Goal: Task Accomplishment & Management: Manage account settings

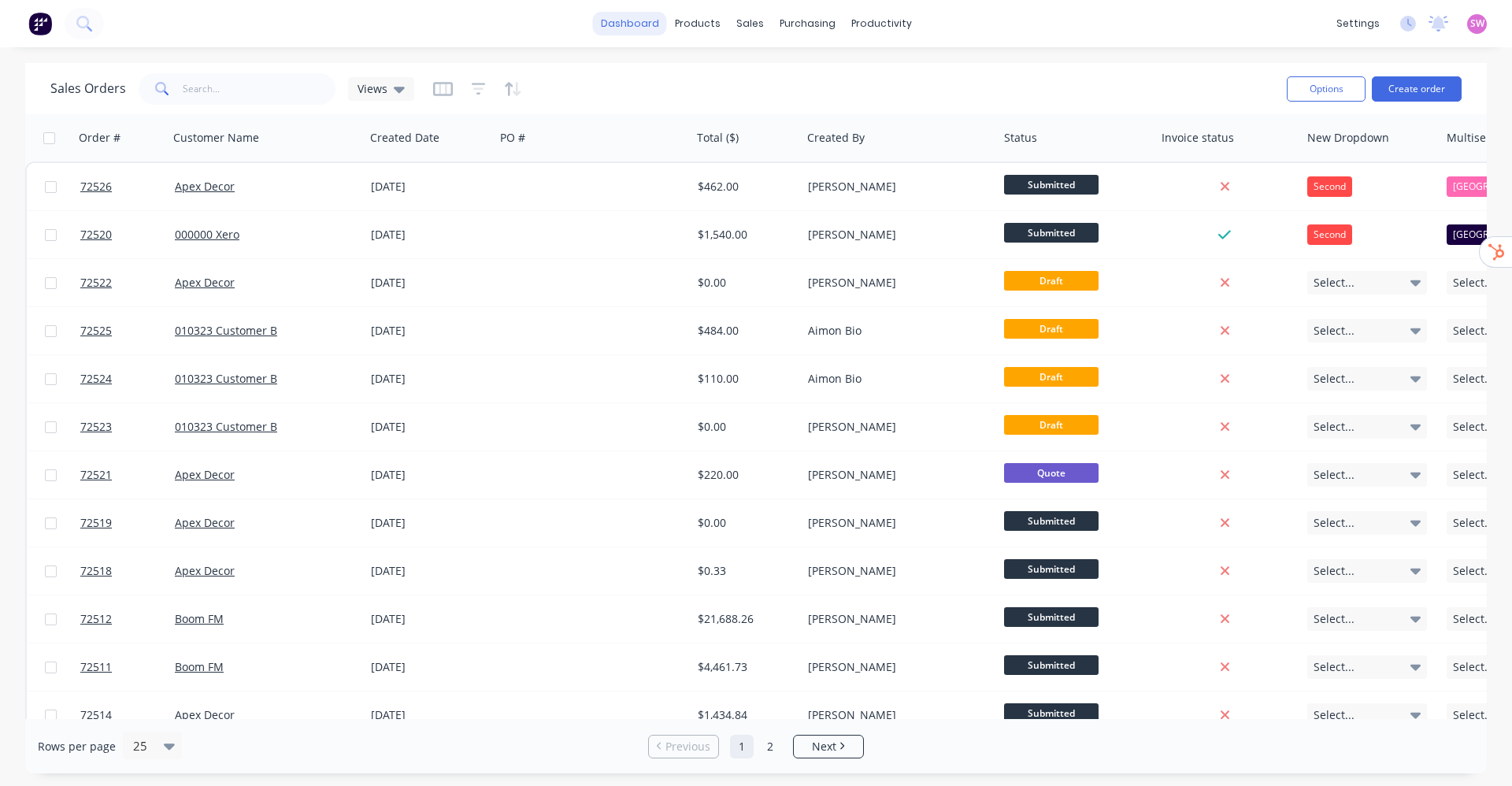
click at [641, 18] on link "dashboard" at bounding box center [629, 24] width 74 height 24
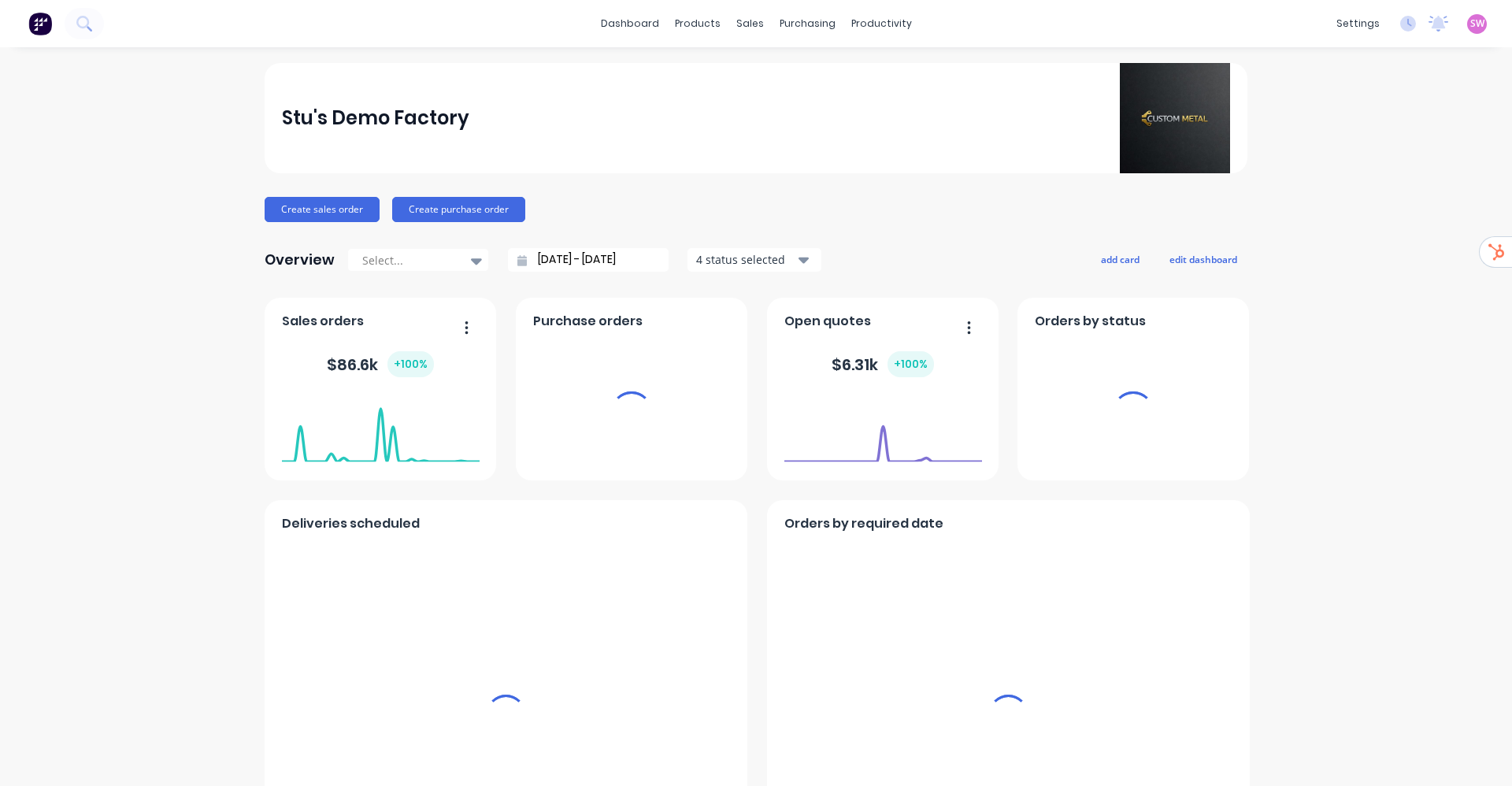
click at [1470, 21] on span "SW" at bounding box center [1477, 24] width 15 height 15
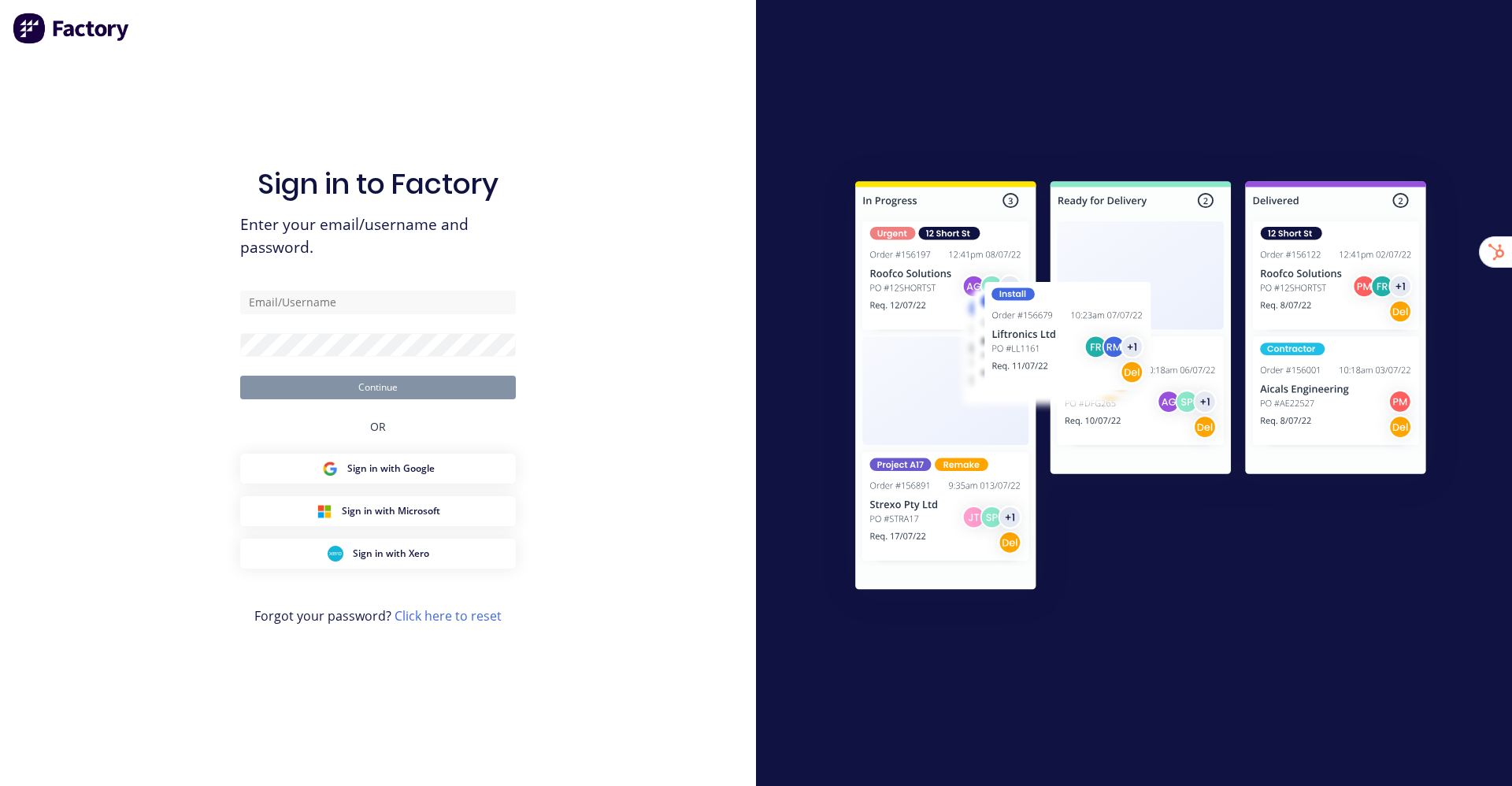
type input "stuart@factory.app"
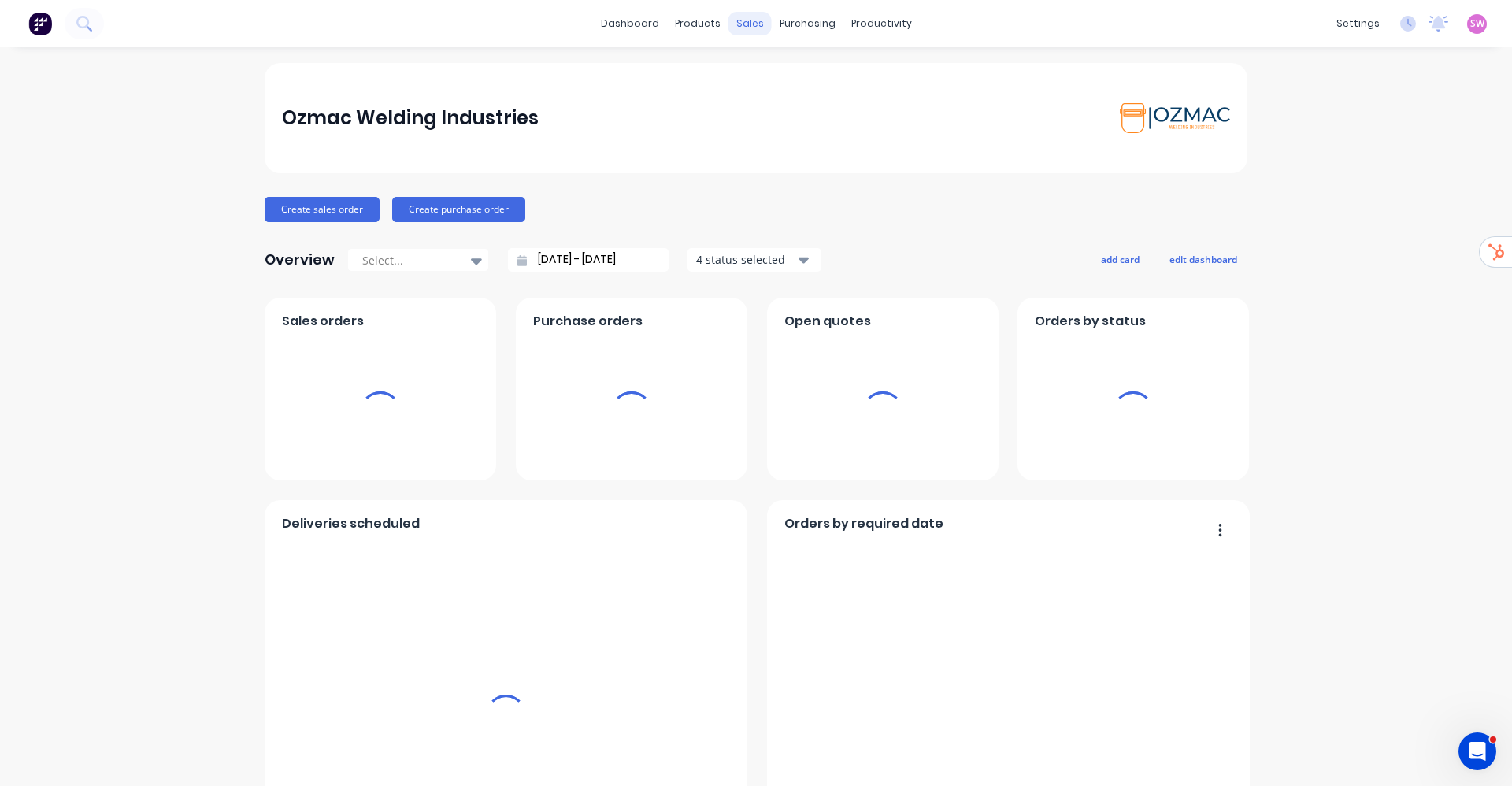
click at [732, 21] on div "sales" at bounding box center [750, 24] width 44 height 24
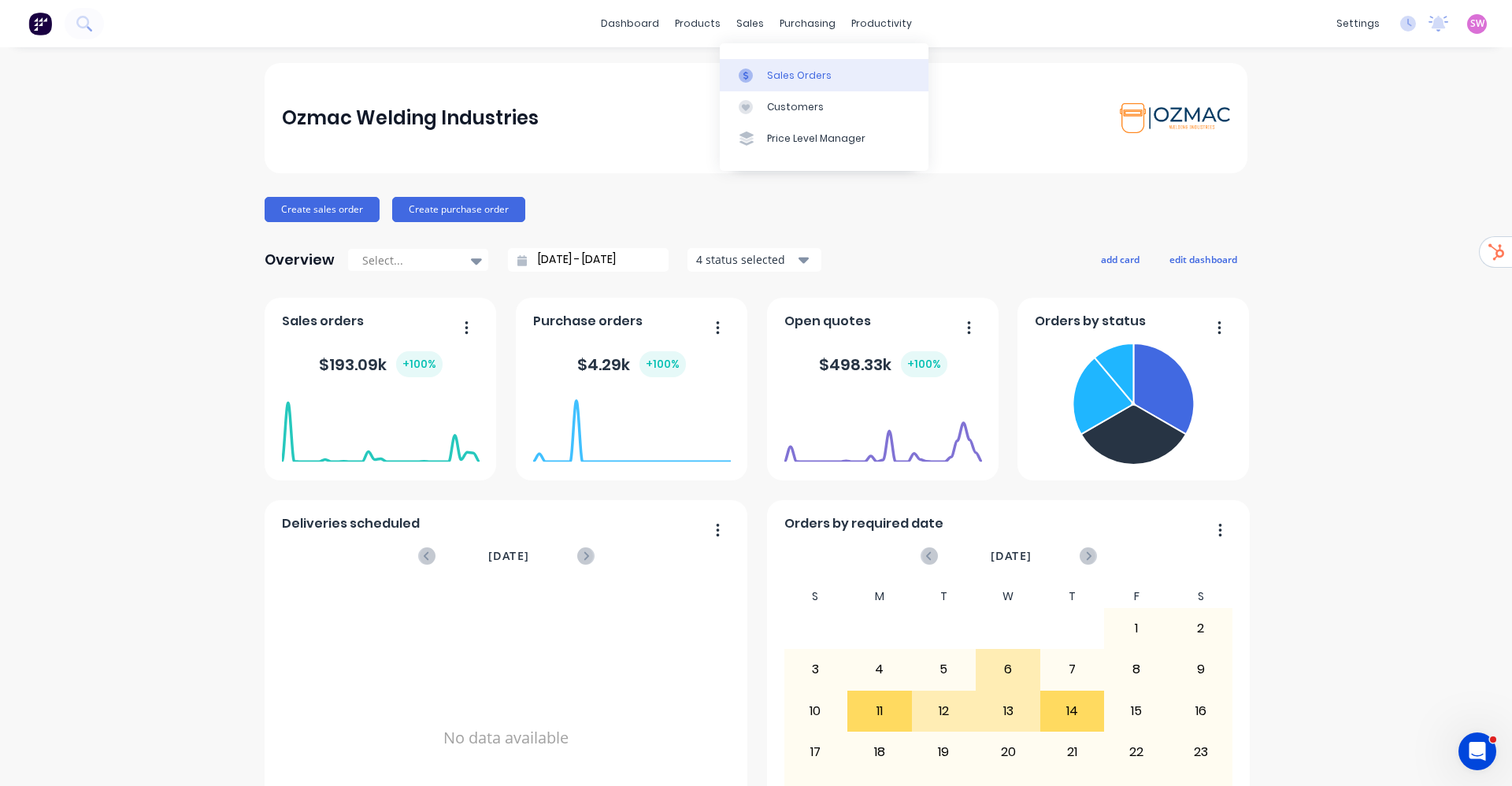
click at [782, 73] on div "Sales Orders" at bounding box center [799, 75] width 65 height 15
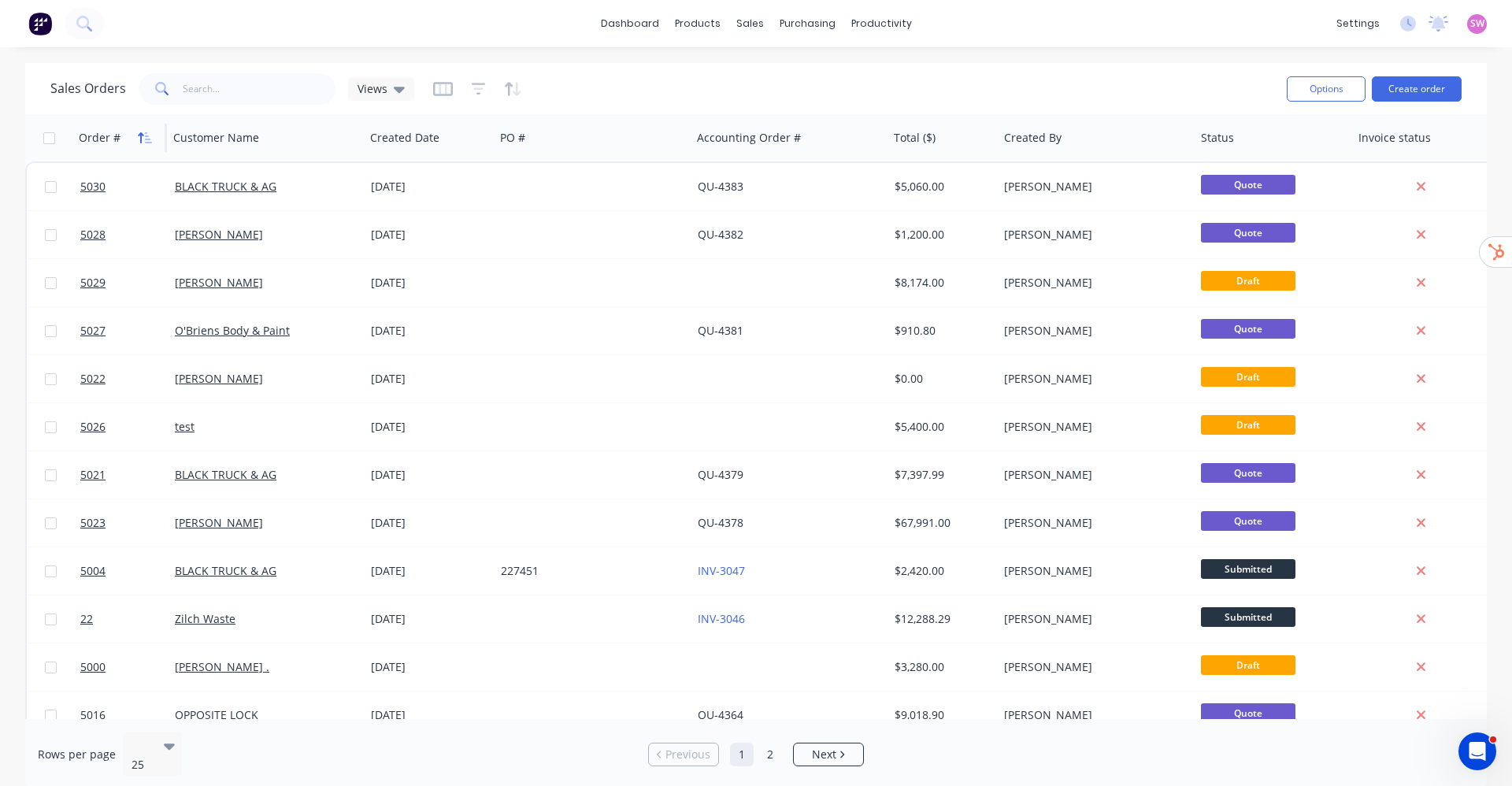
click at [141, 138] on icon "button" at bounding box center [141, 138] width 5 height 11
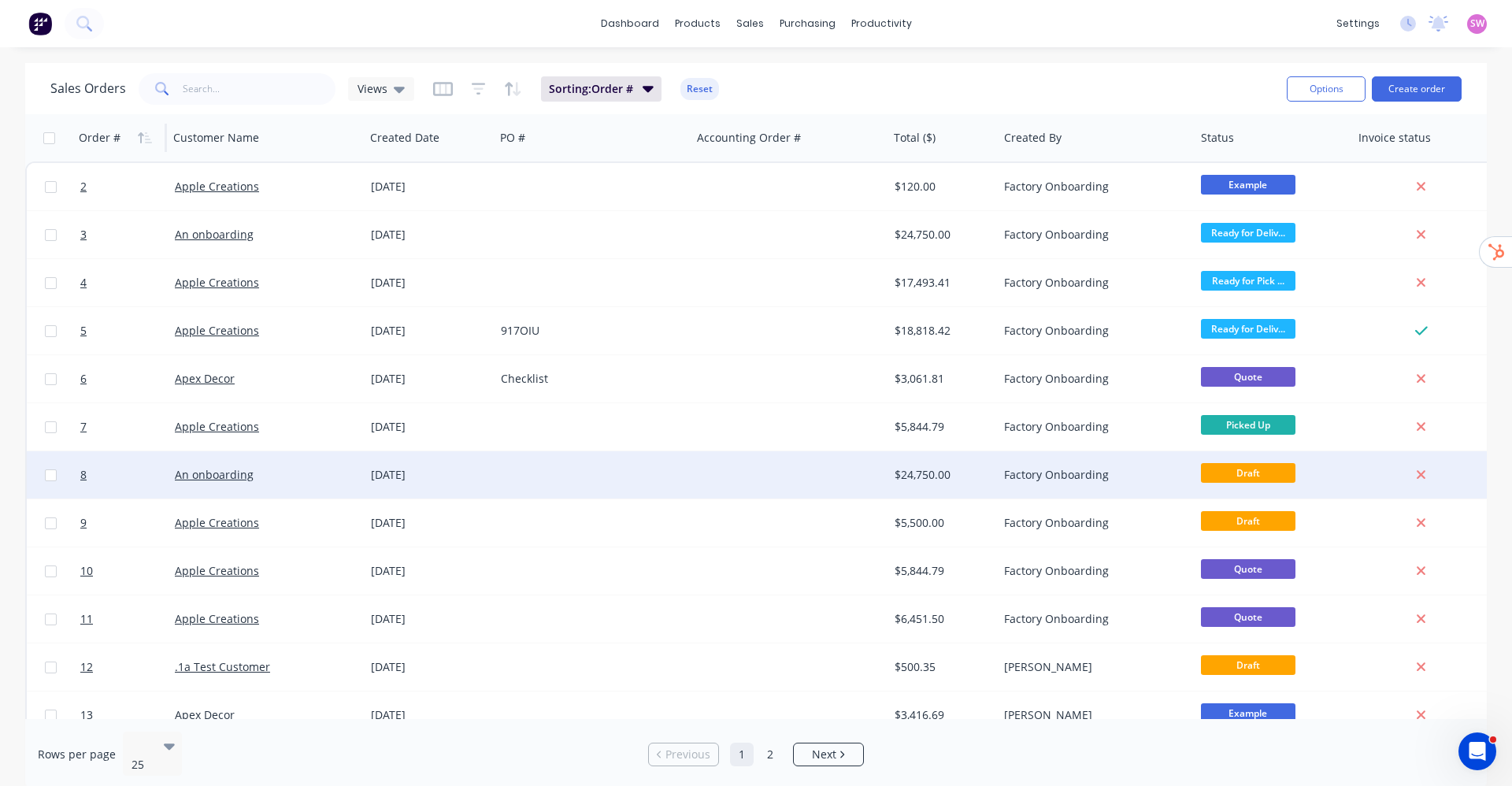
click at [1065, 474] on div "Factory Onboarding" at bounding box center [1092, 474] width 175 height 15
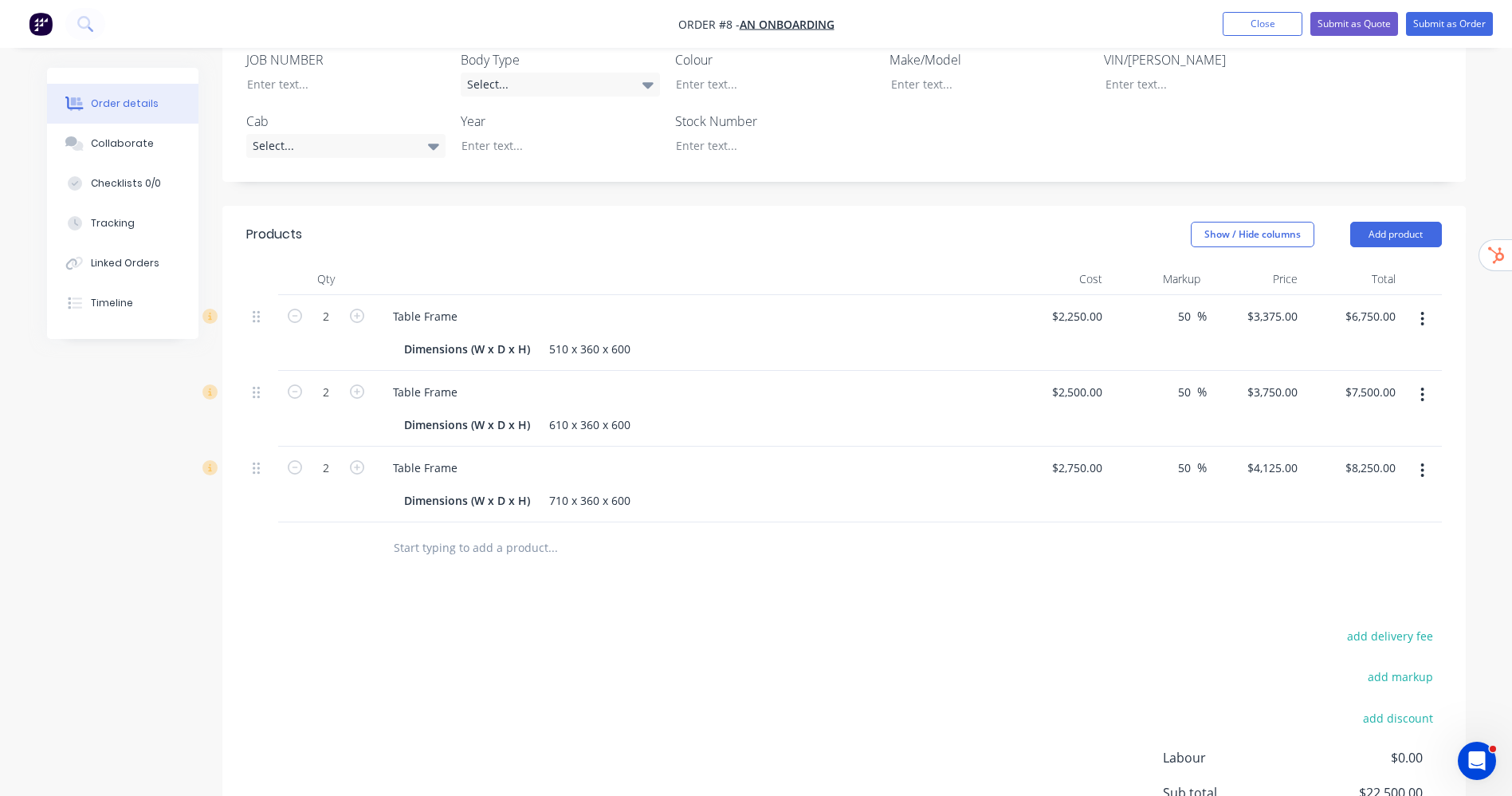
scroll to position [366, 0]
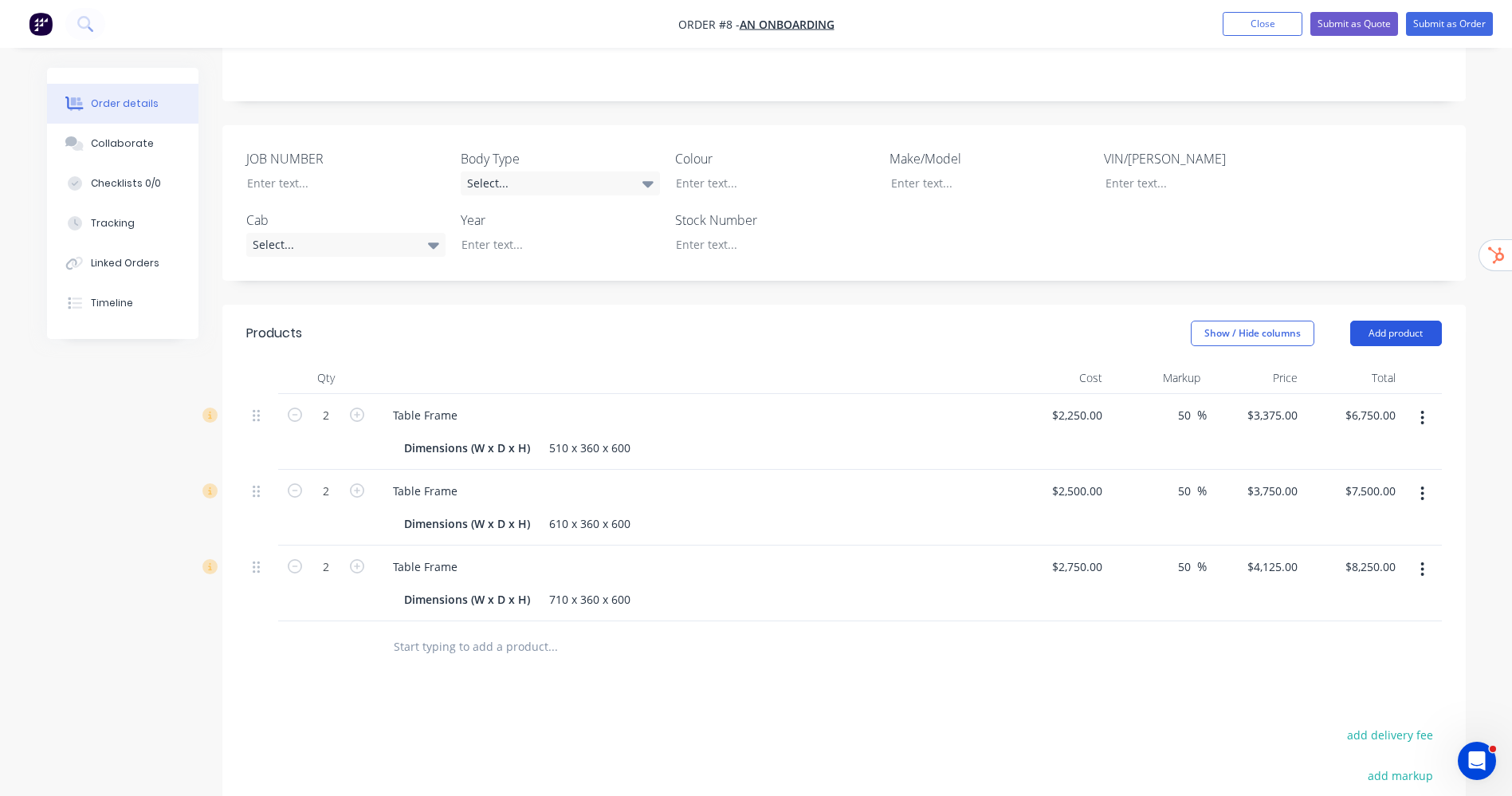
click at [1405, 320] on button "Add product" at bounding box center [1396, 333] width 92 height 26
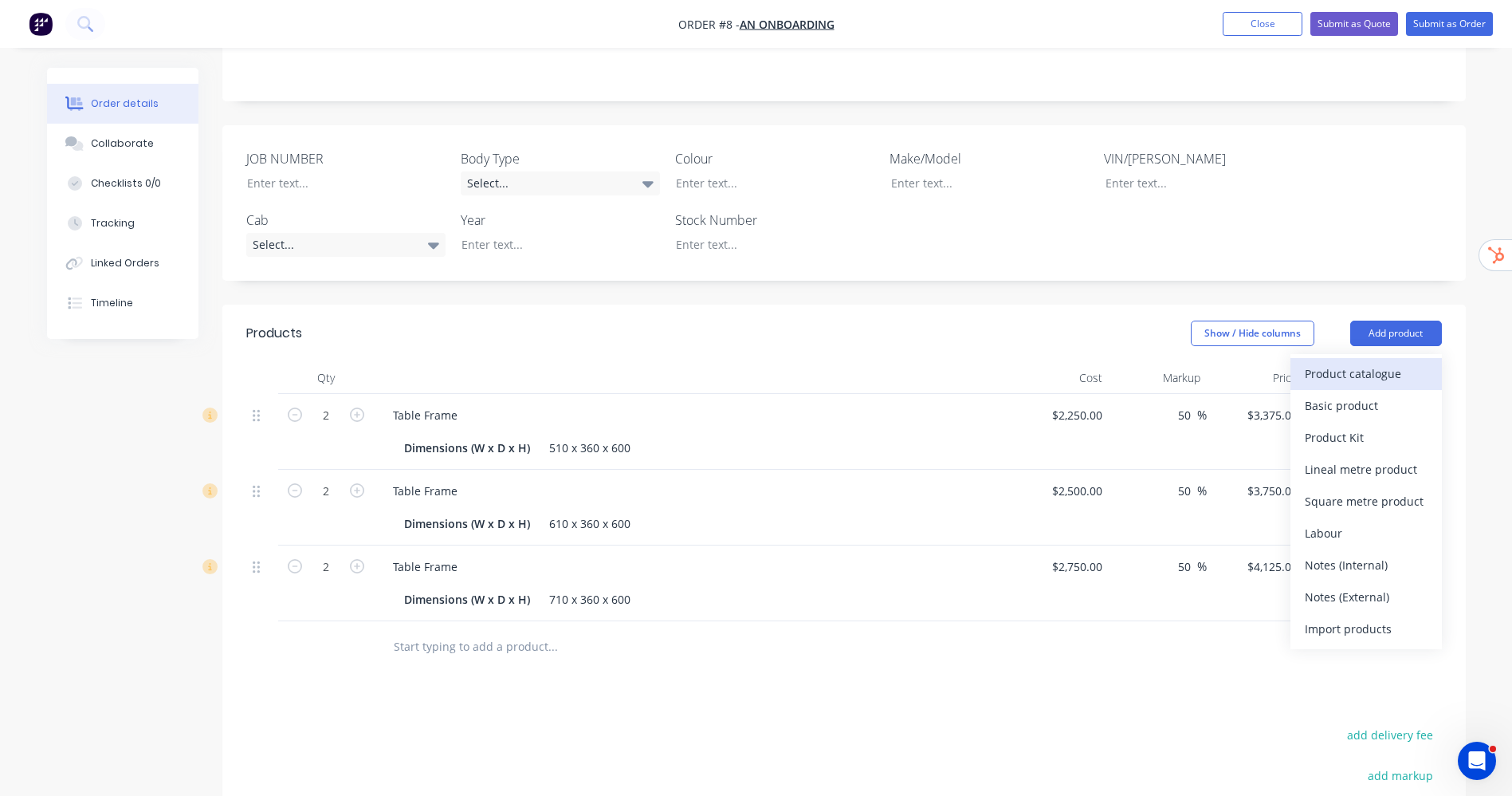
click at [1366, 362] on div "Product catalogue" at bounding box center [1366, 373] width 122 height 23
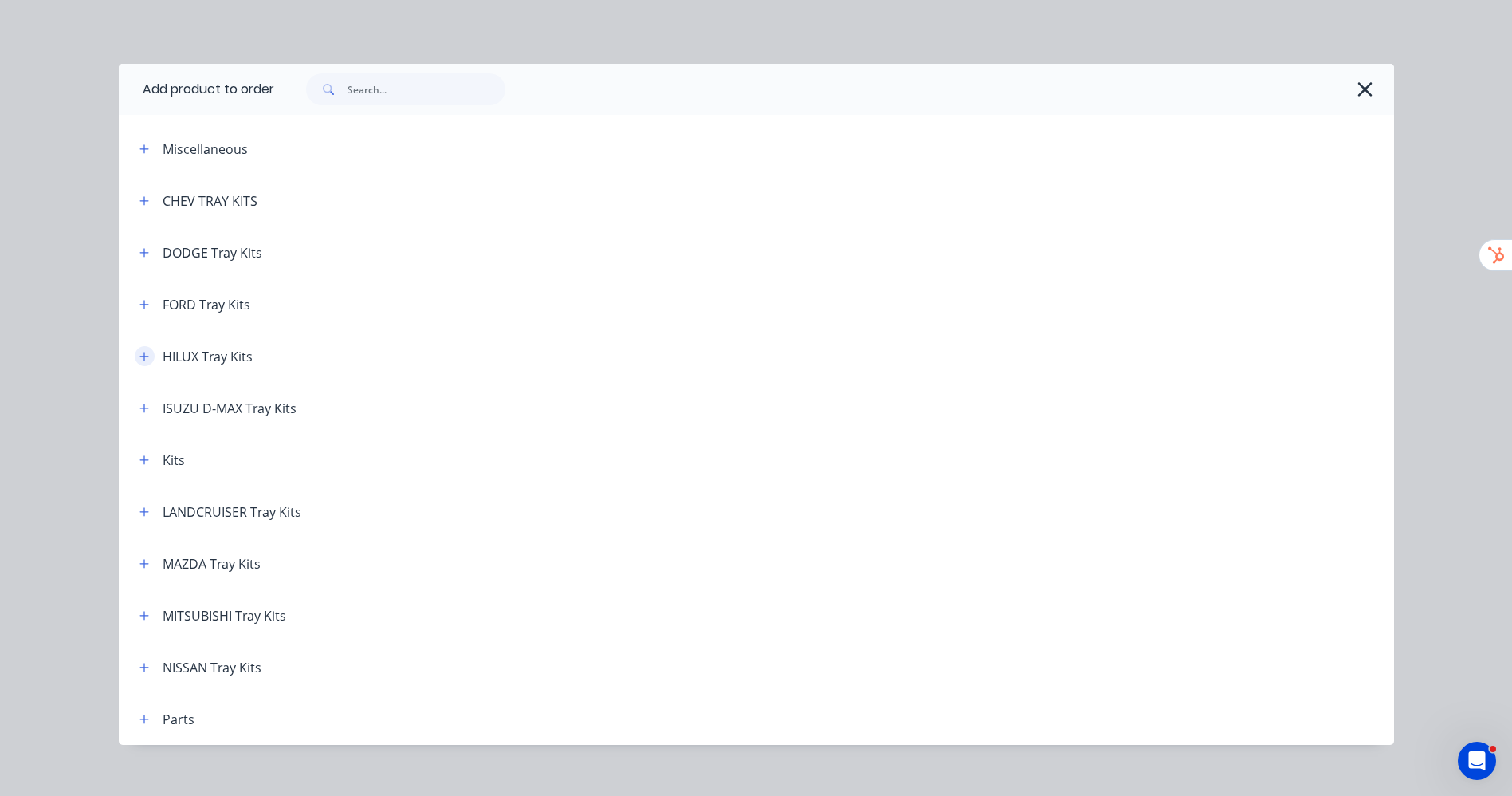
click at [140, 360] on icon "button" at bounding box center [144, 356] width 9 height 9
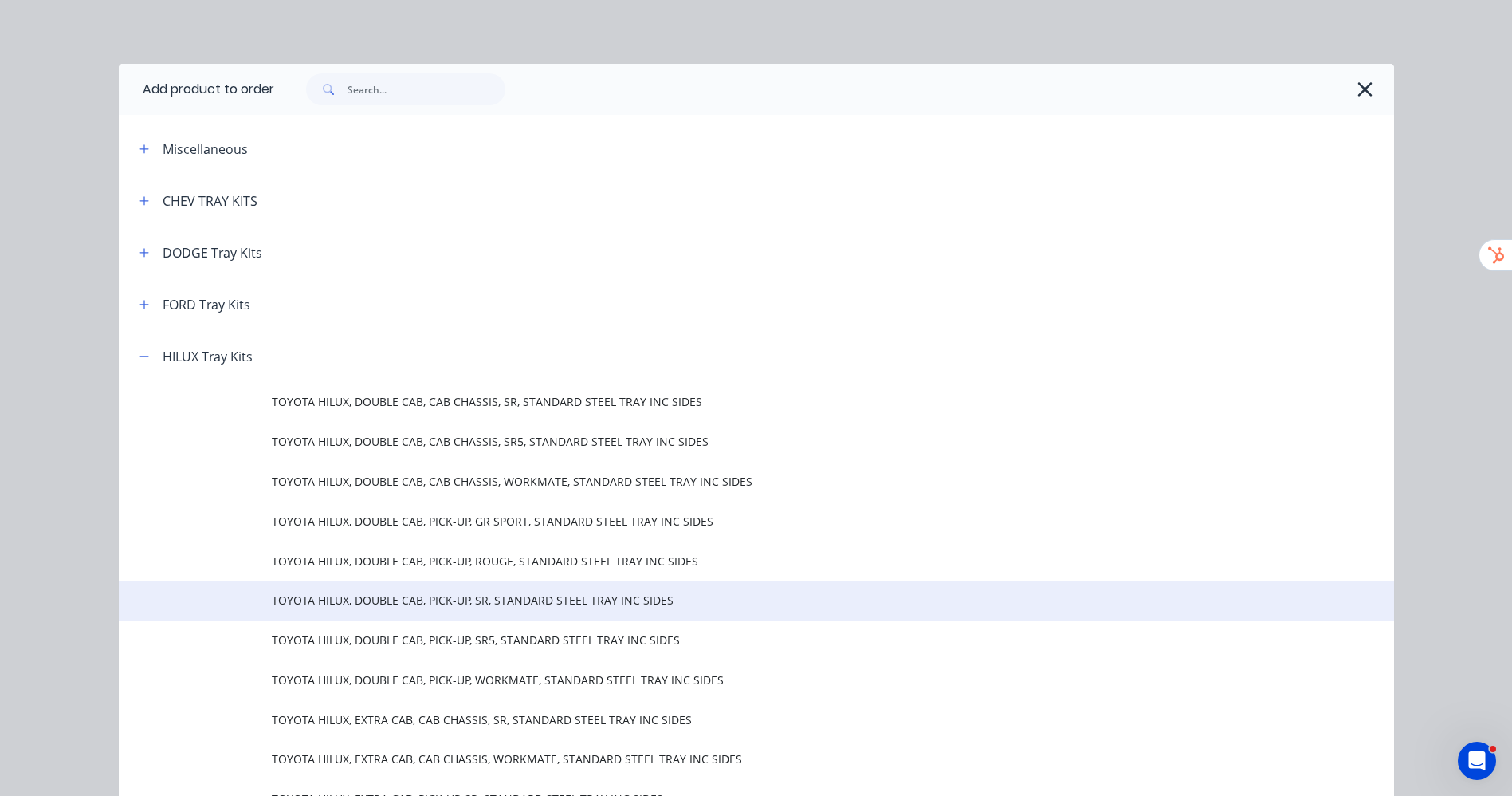
scroll to position [120, 0]
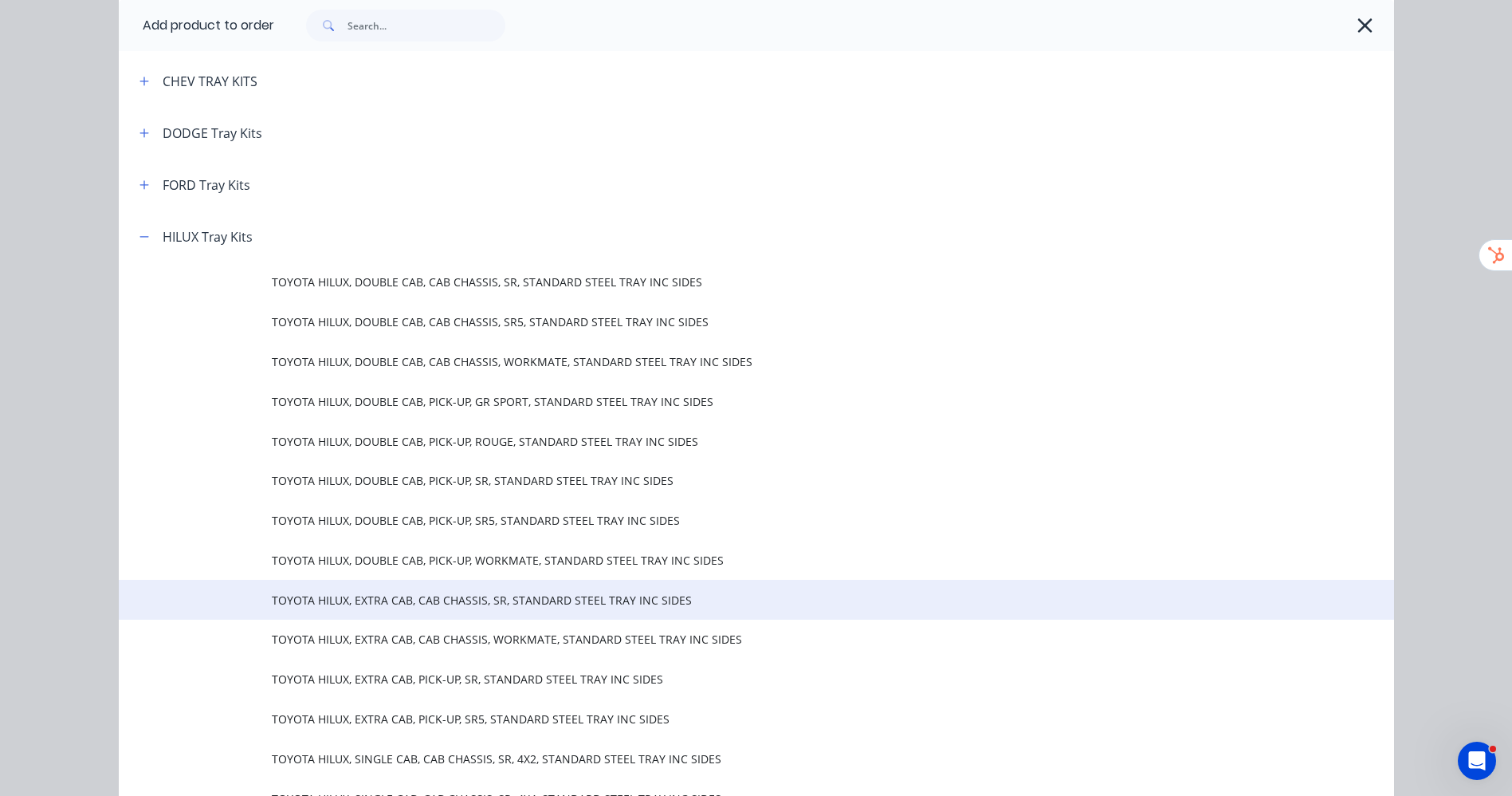
click at [486, 606] on span "TOYOTA HILUX, EXTRA CAB, CAB CHASSIS, SR, STANDARD STEEL TRAY INC SIDES" at bounding box center [720, 600] width 897 height 17
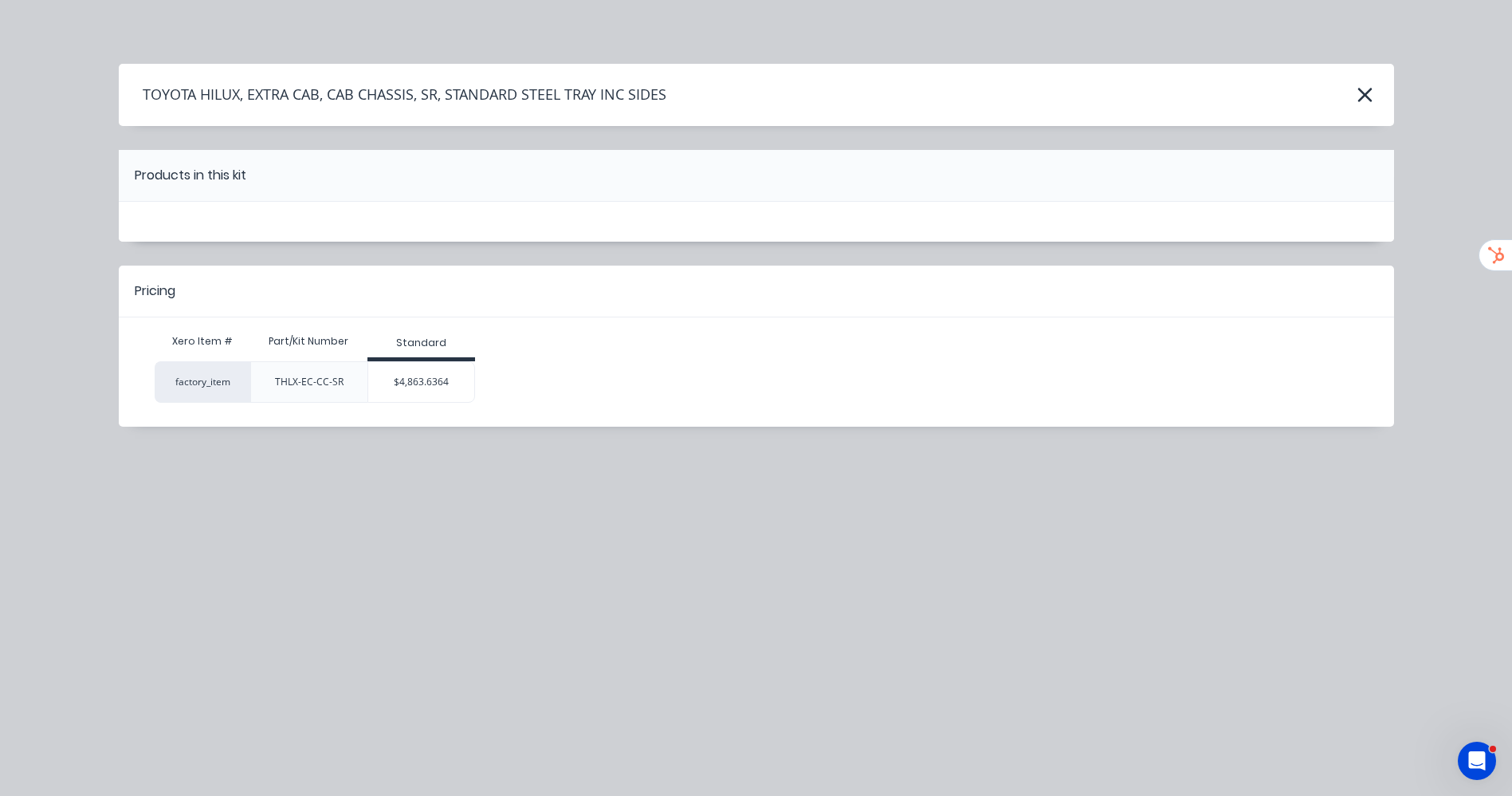
scroll to position [0, 0]
click at [1219, 558] on div "TOYOTA HILUX, EXTRA CAB, CAB CHASSIS, SR, STANDARD STEEL TRAY INC SIDES Product…" at bounding box center [756, 398] width 1512 height 796
click at [1237, 502] on div "TOYOTA HILUX, EXTRA CAB, CAB CHASSIS, SR, STANDARD STEEL TRAY INC SIDES Product…" at bounding box center [756, 398] width 1512 height 796
click at [1371, 90] on icon "button" at bounding box center [1365, 95] width 17 height 22
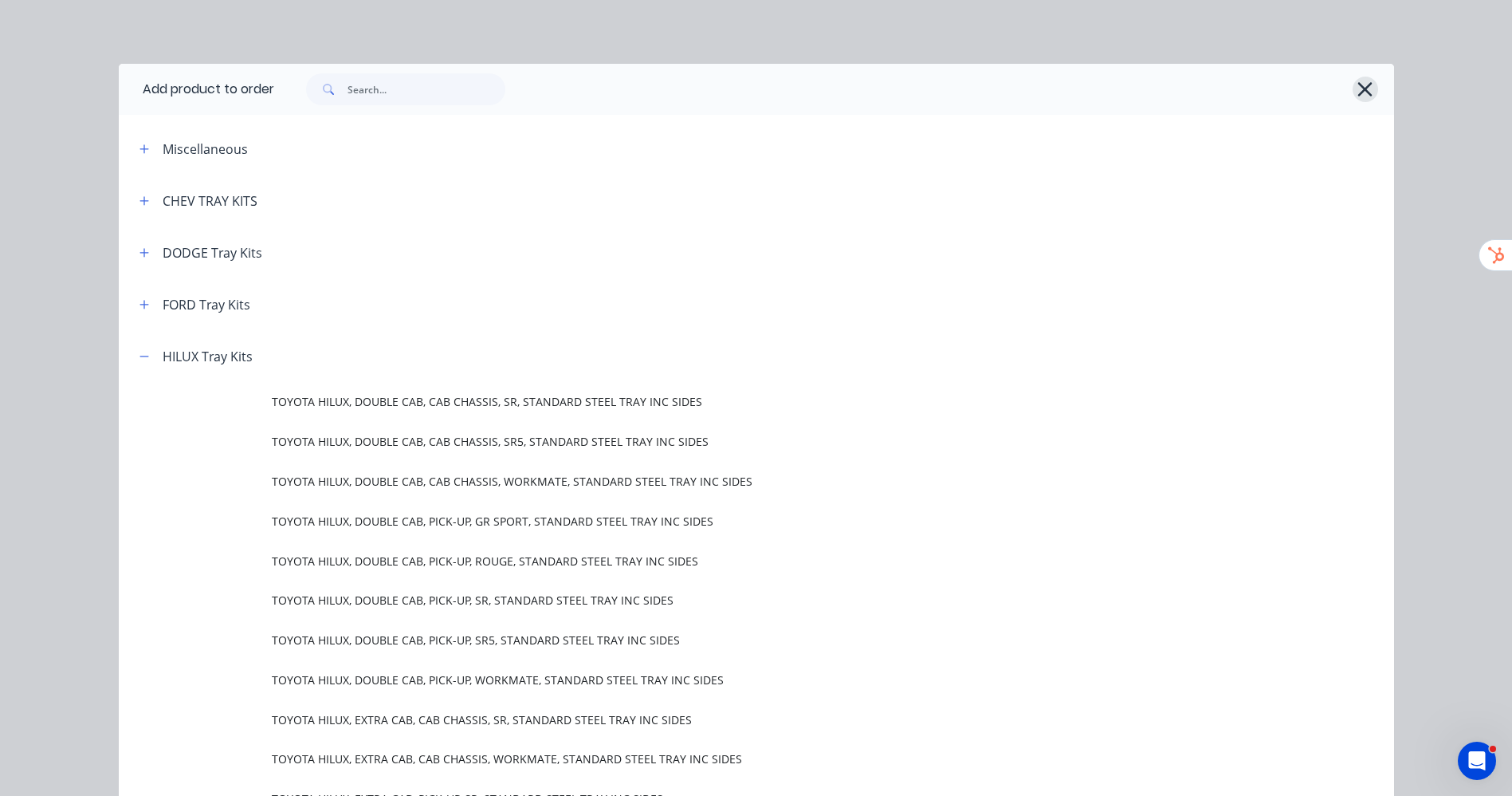
click at [1360, 87] on icon "button" at bounding box center [1366, 89] width 15 height 15
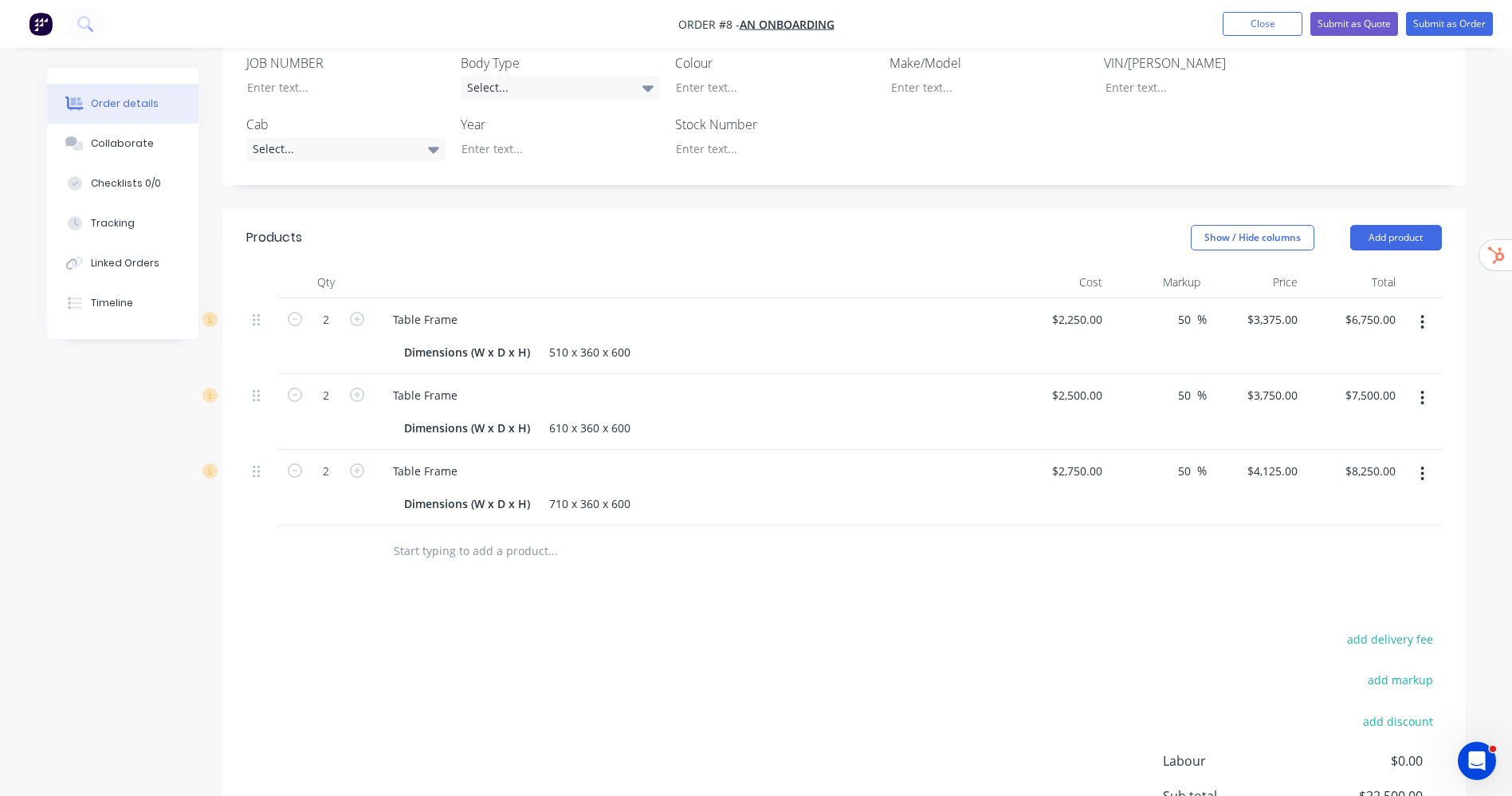
scroll to position [479, 0]
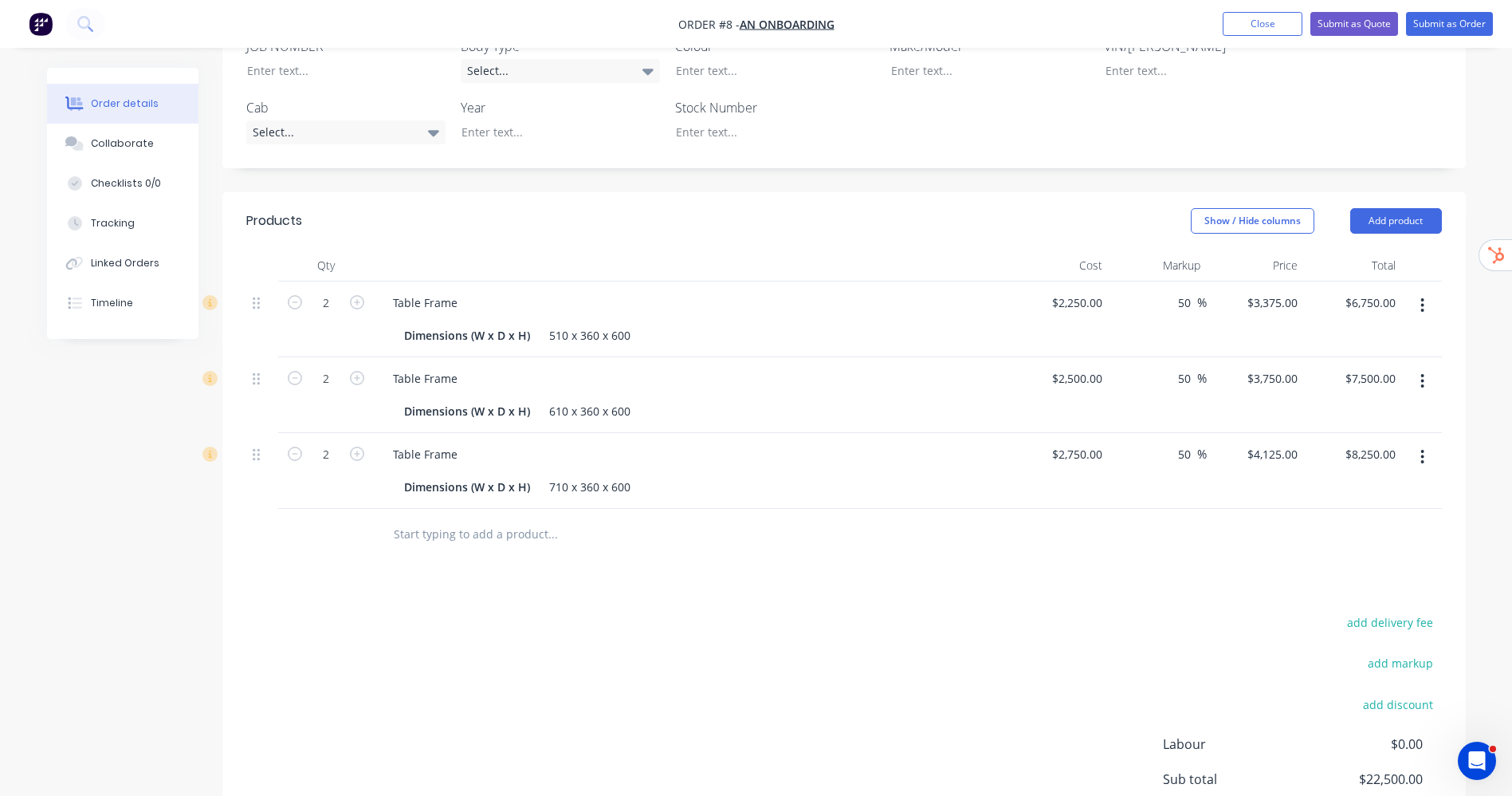
click at [490, 518] on input "text" at bounding box center [552, 534] width 319 height 32
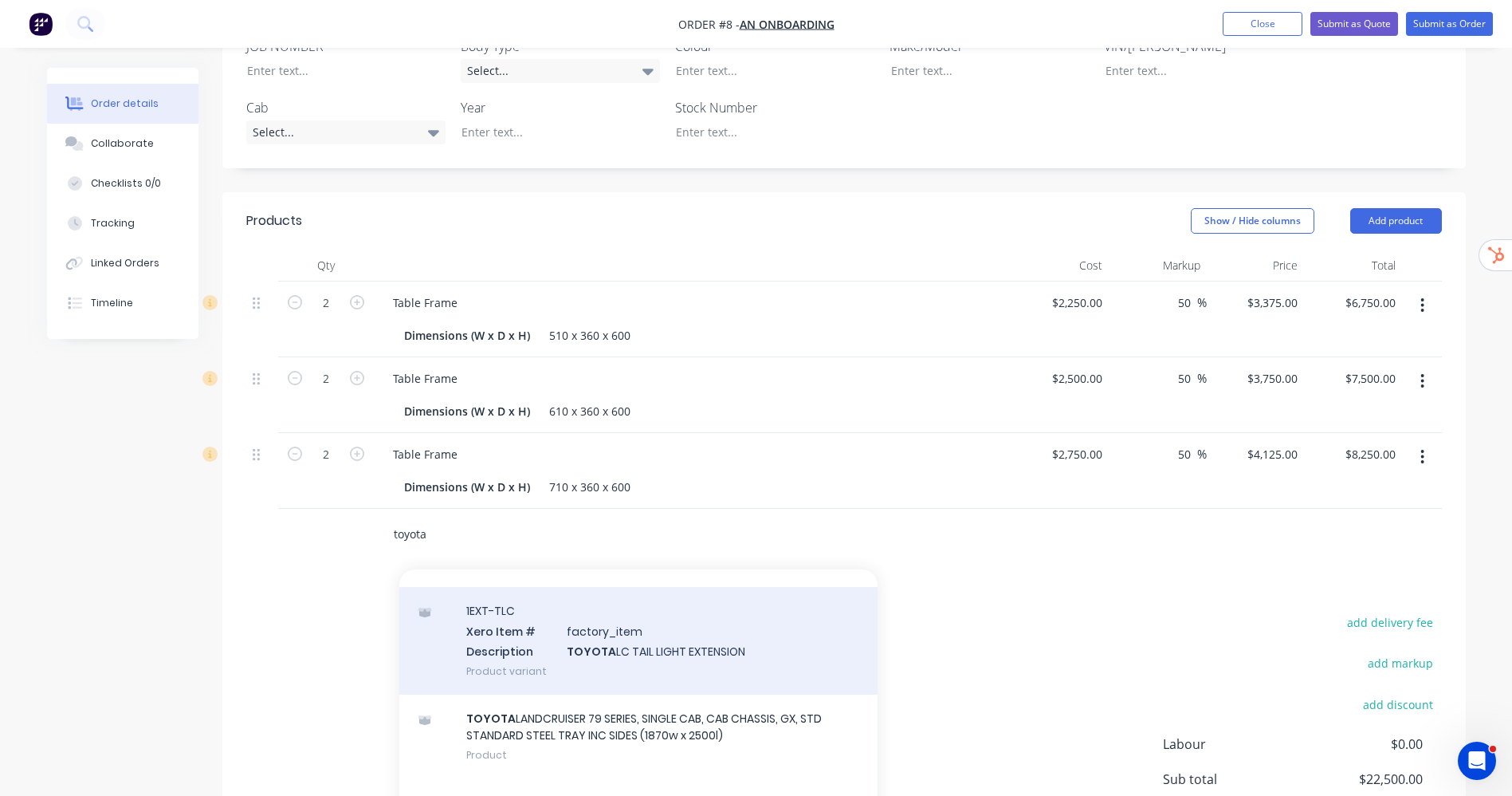
scroll to position [0, 0]
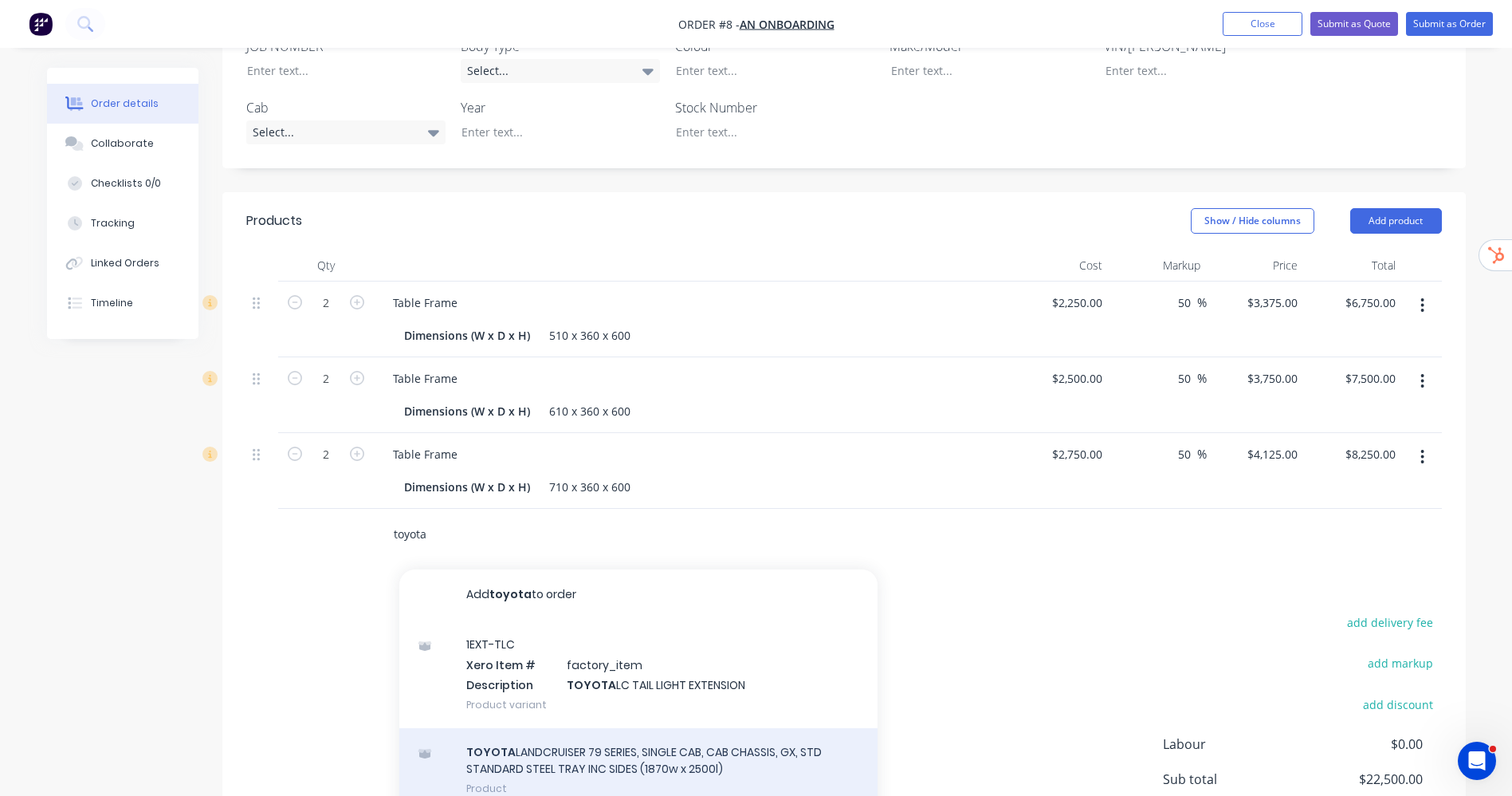
type input "toyota"
click at [687, 728] on div "TOYOTA LANDCRUISER 79 SERIES, SINGLE CAB, CAB CHASSIS, GX, STD STANDARD STEEL T…" at bounding box center [639, 769] width 479 height 84
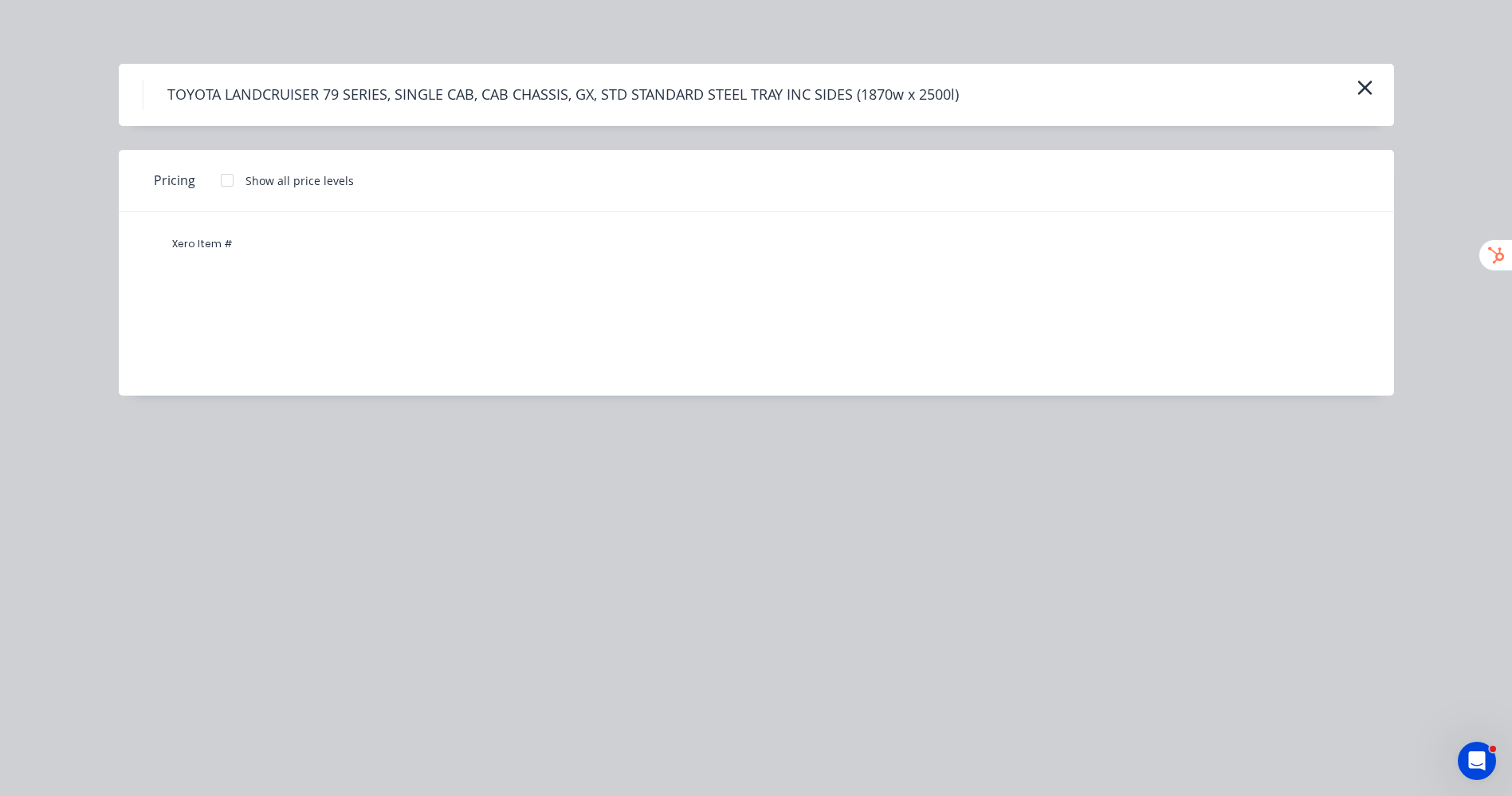
drag, startPoint x: 241, startPoint y: 244, endPoint x: 291, endPoint y: 313, distance: 85.2
click at [295, 312] on div "Xero Item #" at bounding box center [744, 291] width 1252 height 159
click at [203, 277] on div "Xero Item #" at bounding box center [744, 291] width 1252 height 159
drag, startPoint x: 204, startPoint y: 276, endPoint x: 283, endPoint y: 267, distance: 79.5
click at [208, 277] on div "Xero Item #" at bounding box center [744, 291] width 1252 height 159
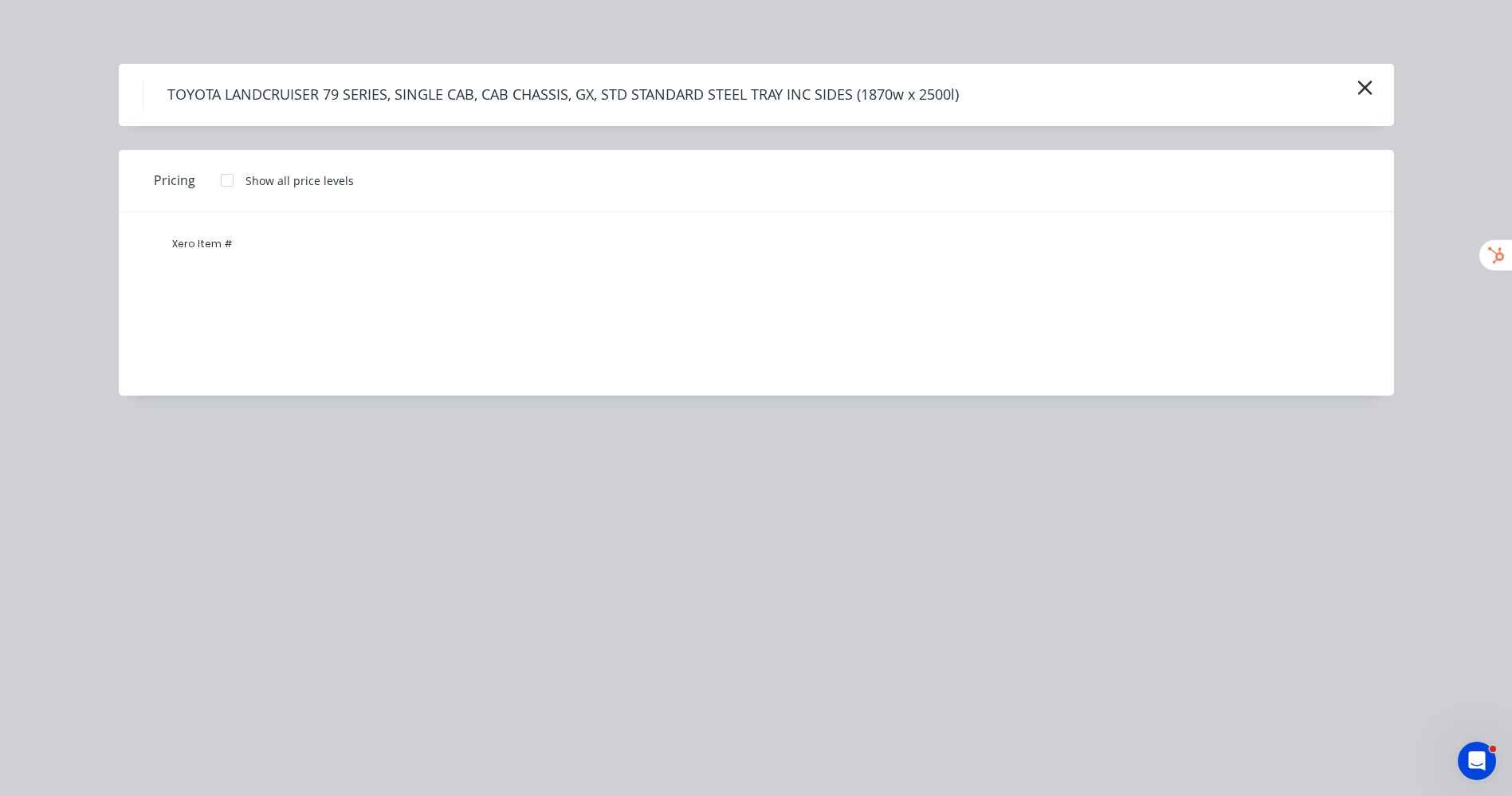
click at [321, 271] on div "Xero Item #" at bounding box center [744, 291] width 1252 height 159
click at [324, 266] on div "Xero Item #" at bounding box center [744, 291] width 1252 height 159
click at [269, 257] on div "Xero Item #" at bounding box center [744, 244] width 1180 height 32
click at [442, 299] on div "Xero Item #" at bounding box center [744, 291] width 1252 height 159
click at [514, 287] on div "Xero Item #" at bounding box center [744, 291] width 1252 height 159
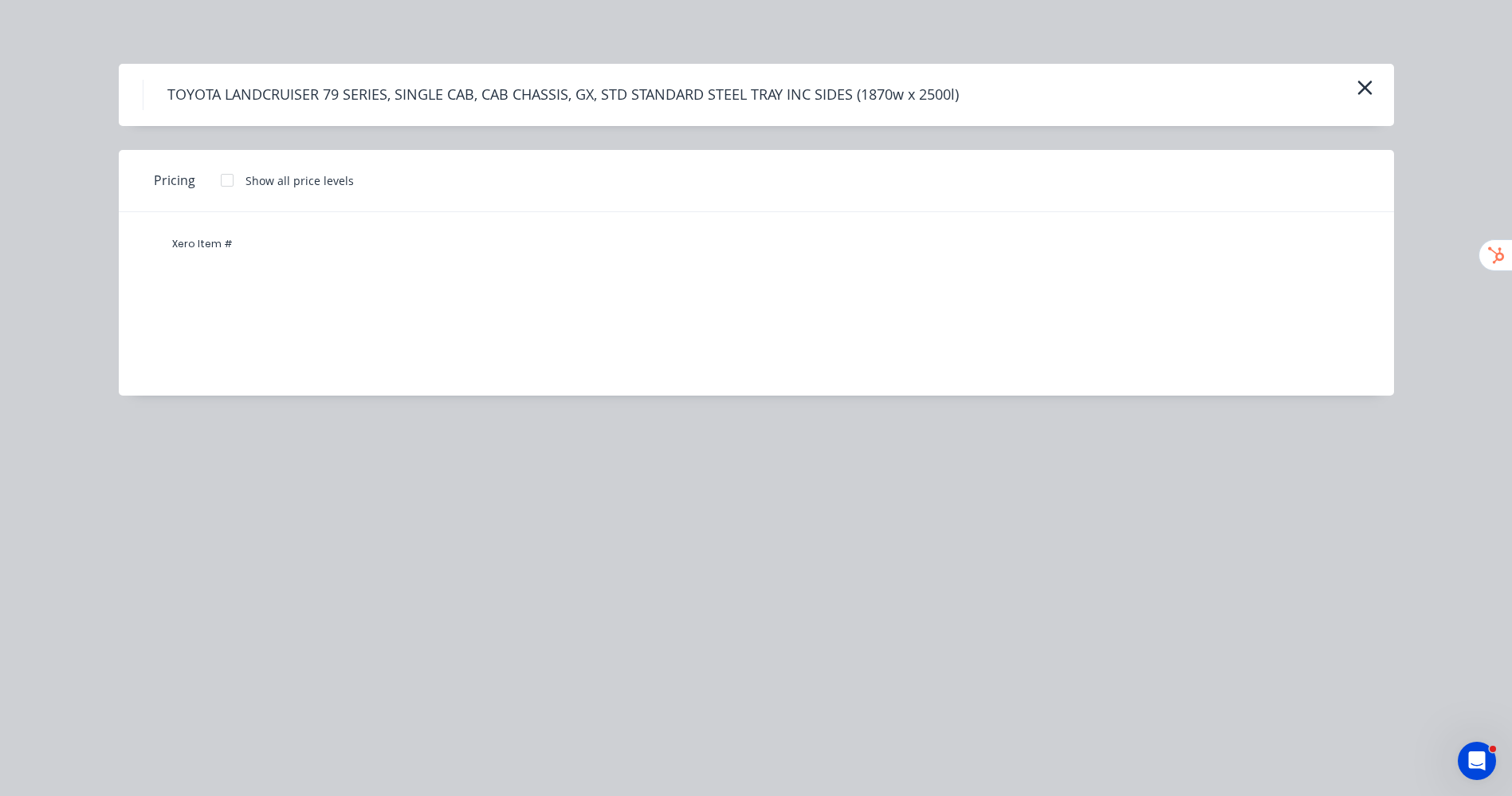
drag, startPoint x: 570, startPoint y: 277, endPoint x: 594, endPoint y: 272, distance: 24.5
click at [590, 274] on div "Xero Item #" at bounding box center [744, 291] width 1252 height 159
click at [227, 179] on div at bounding box center [227, 179] width 32 height 32
drag, startPoint x: 283, startPoint y: 271, endPoint x: 301, endPoint y: 277, distance: 19.0
click at [283, 271] on div "Xero Item #" at bounding box center [744, 291] width 1252 height 159
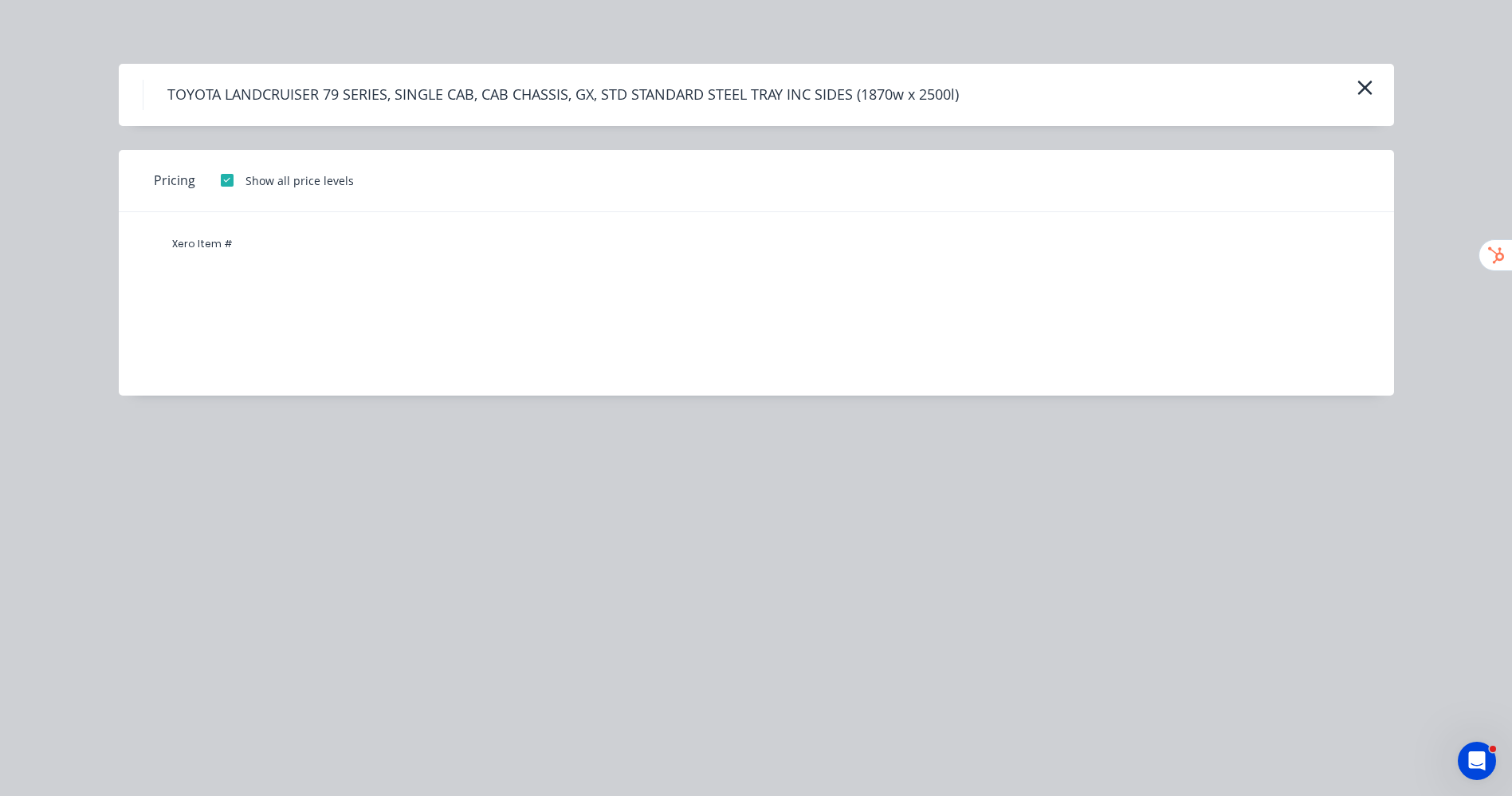
click at [339, 282] on div "Xero Item #" at bounding box center [744, 291] width 1252 height 159
click at [374, 277] on div "Xero Item #" at bounding box center [744, 291] width 1252 height 159
click at [426, 271] on div "Xero Item #" at bounding box center [744, 291] width 1252 height 159
drag, startPoint x: 426, startPoint y: 271, endPoint x: 276, endPoint y: 271, distance: 150.0
click at [424, 271] on div "Xero Item #" at bounding box center [744, 291] width 1252 height 159
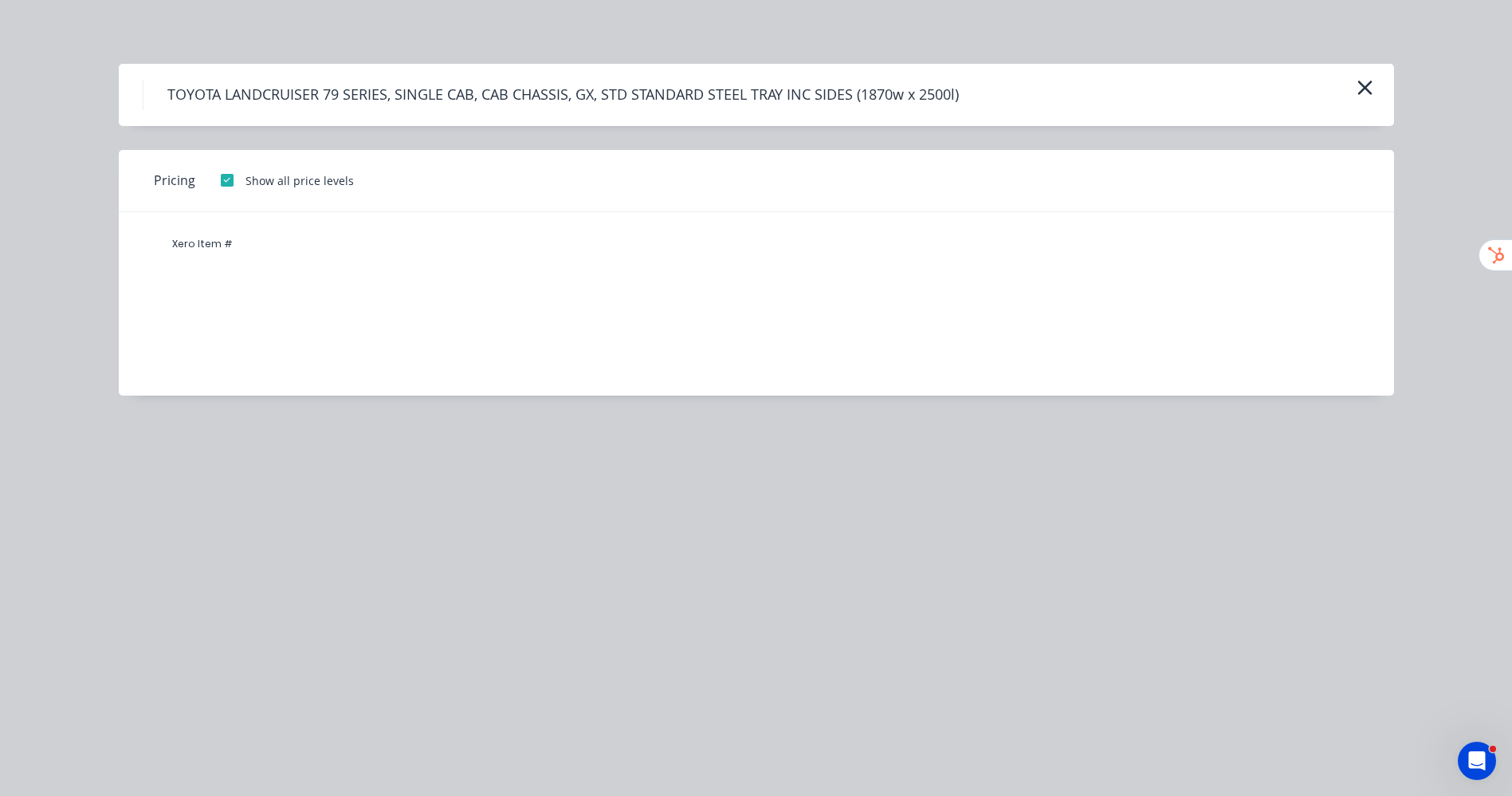
click at [273, 273] on div "Xero Item #" at bounding box center [744, 291] width 1252 height 159
click at [257, 282] on div "Xero Item #" at bounding box center [744, 291] width 1252 height 159
click at [240, 278] on div "Xero Item #" at bounding box center [744, 291] width 1252 height 159
drag, startPoint x: 442, startPoint y: 278, endPoint x: 525, endPoint y: 279, distance: 83.0
click at [452, 277] on div "Xero Item #" at bounding box center [744, 291] width 1252 height 159
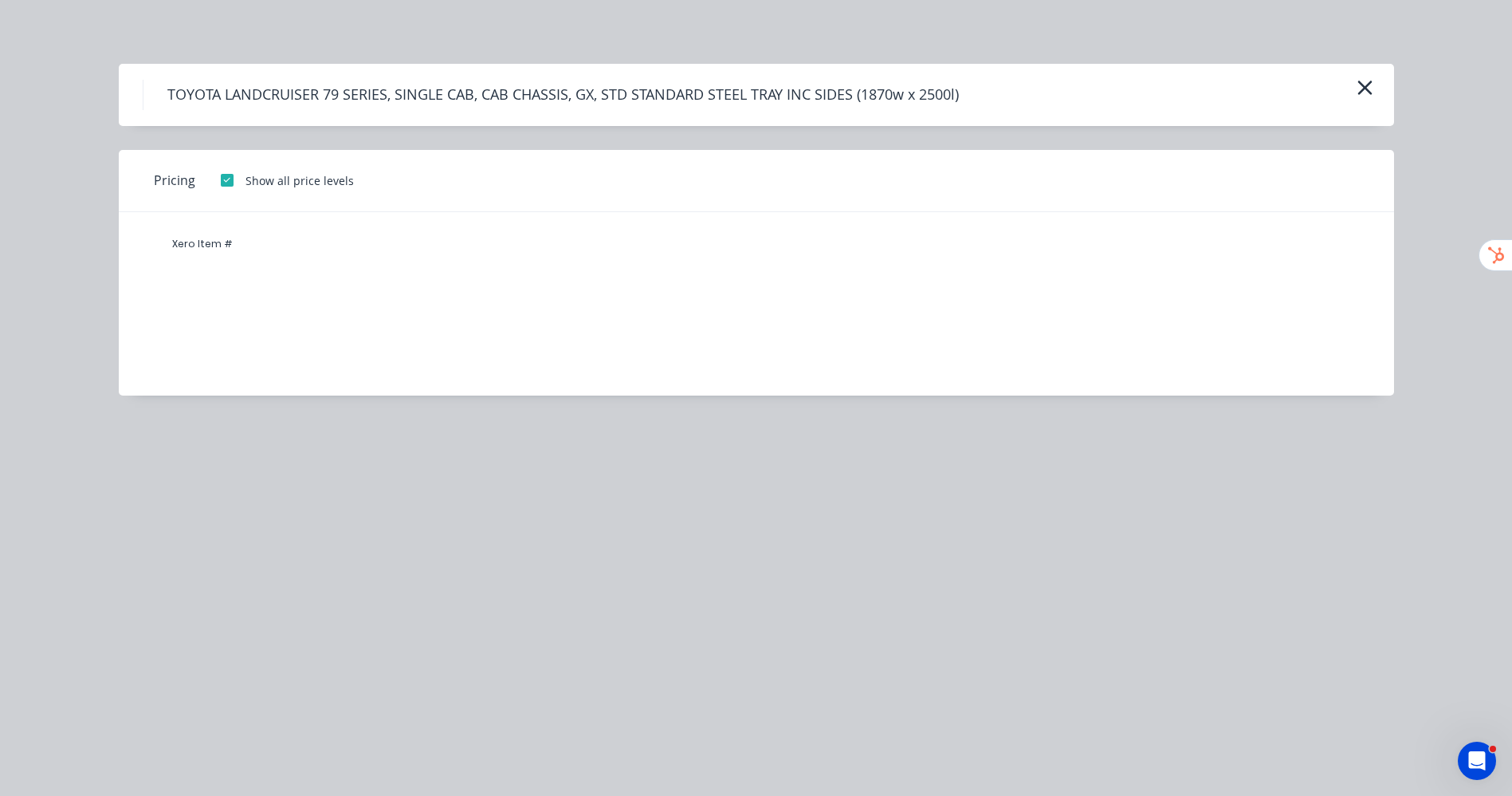
click at [668, 291] on div "Xero Item #" at bounding box center [744, 291] width 1252 height 159
click at [1363, 92] on icon "button" at bounding box center [1365, 87] width 17 height 22
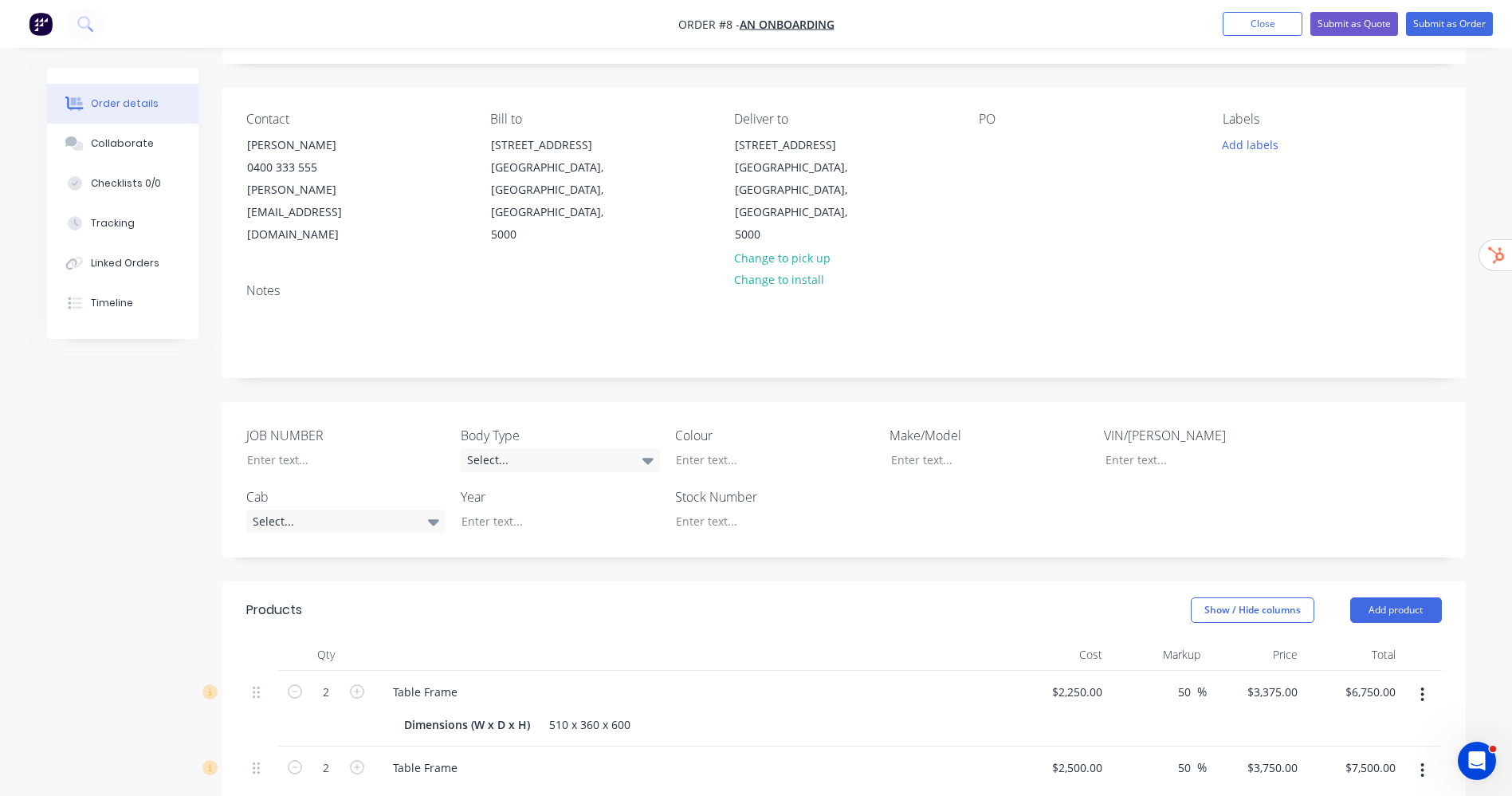
scroll to position [239, 0]
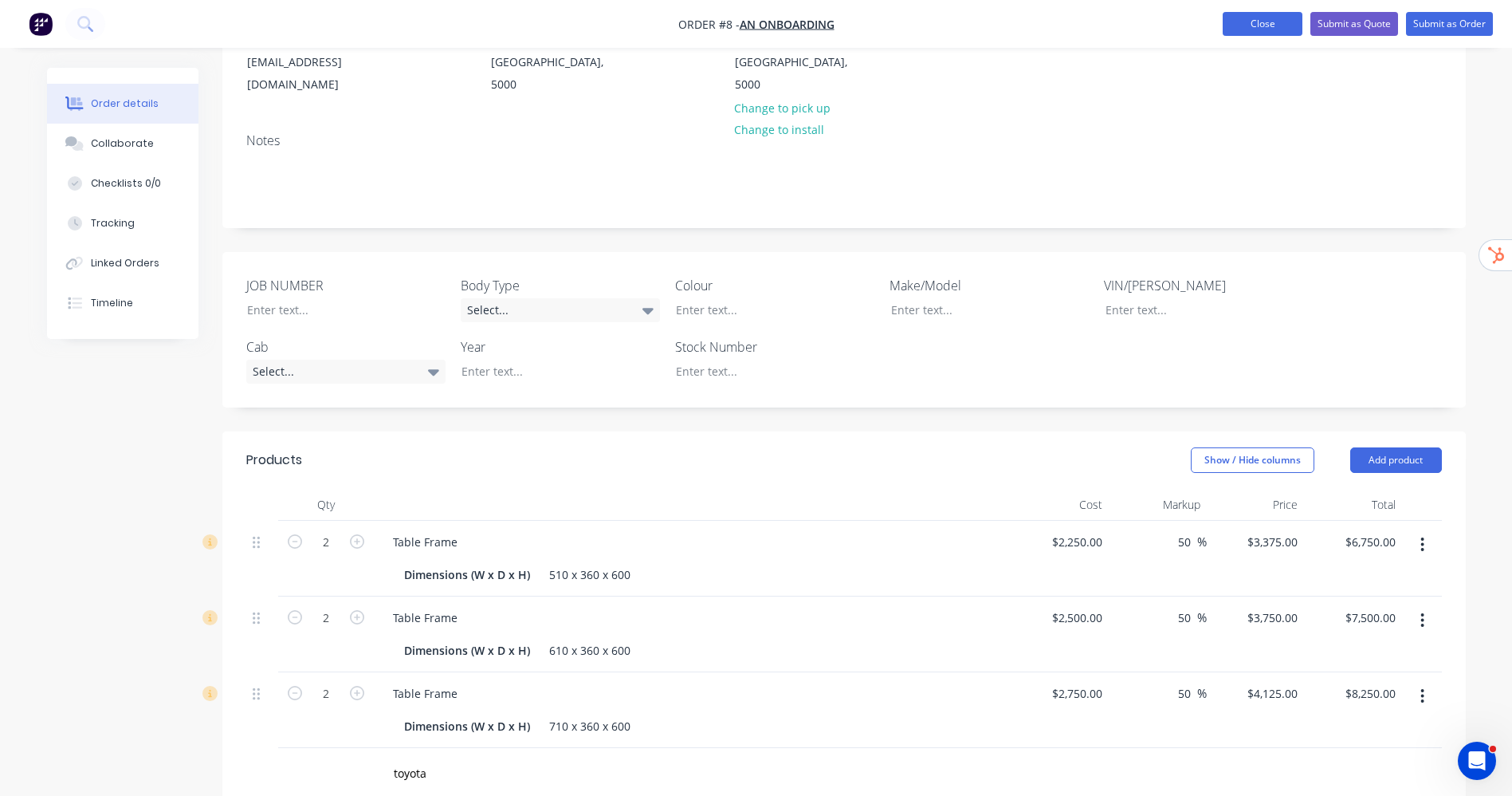
click at [1266, 22] on button "Close" at bounding box center [1263, 24] width 80 height 24
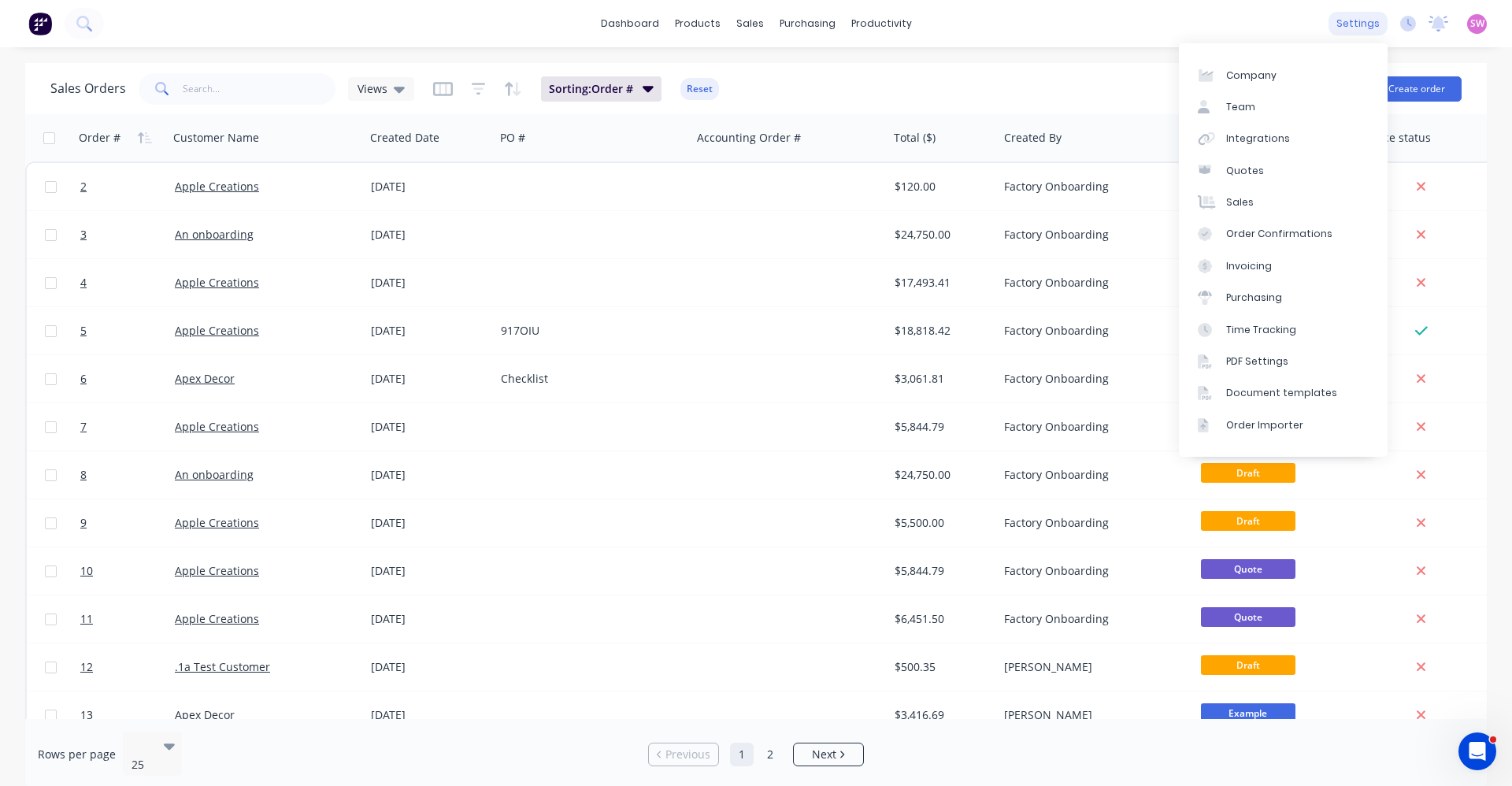
drag, startPoint x: 1340, startPoint y: 15, endPoint x: 1359, endPoint y: 16, distance: 19.0
click at [1341, 15] on div "settings" at bounding box center [1357, 24] width 59 height 24
click at [1290, 393] on div "Document templates" at bounding box center [1282, 393] width 111 height 15
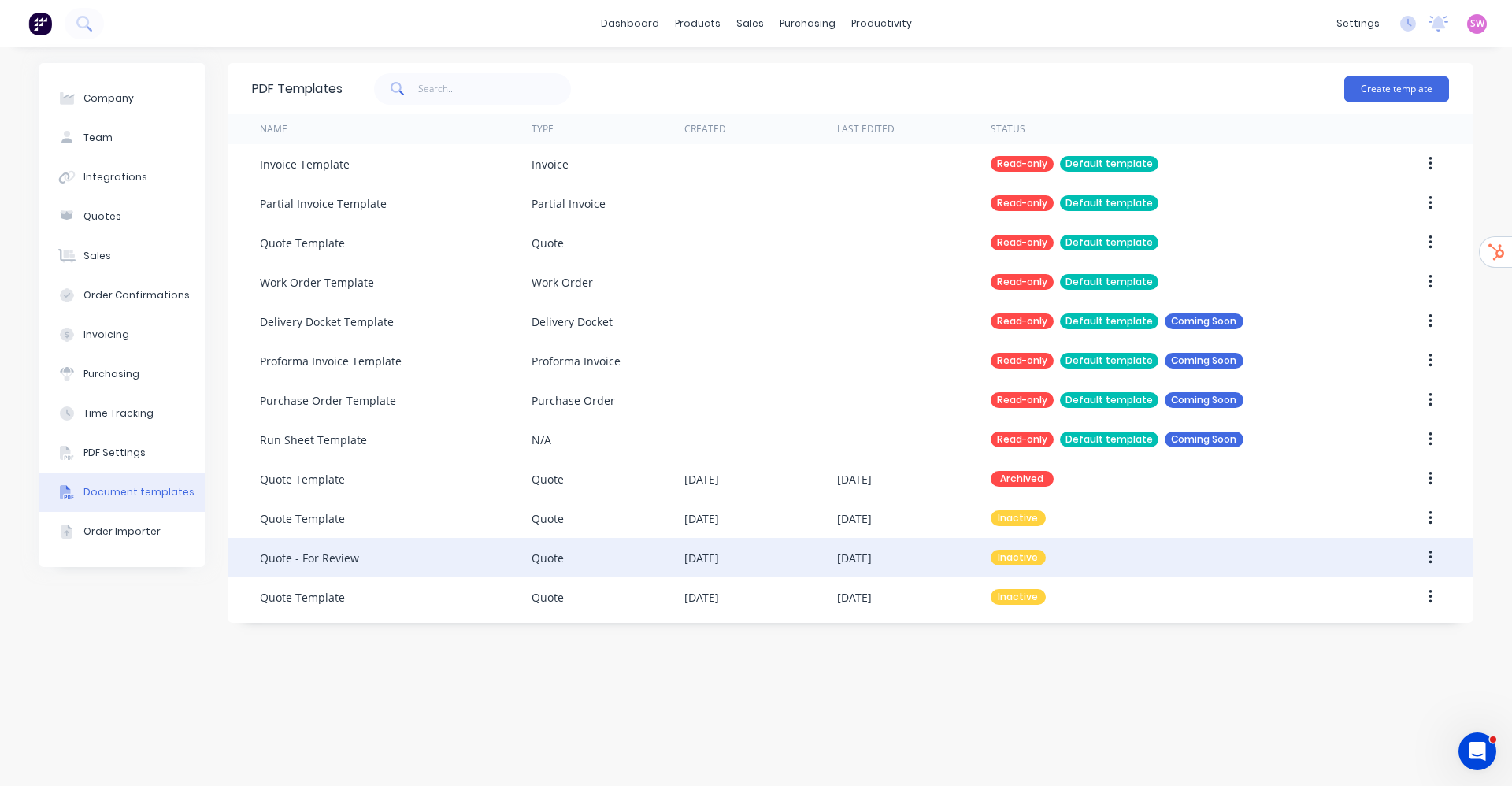
click at [855, 555] on div "14 Aug 2025" at bounding box center [855, 558] width 35 height 16
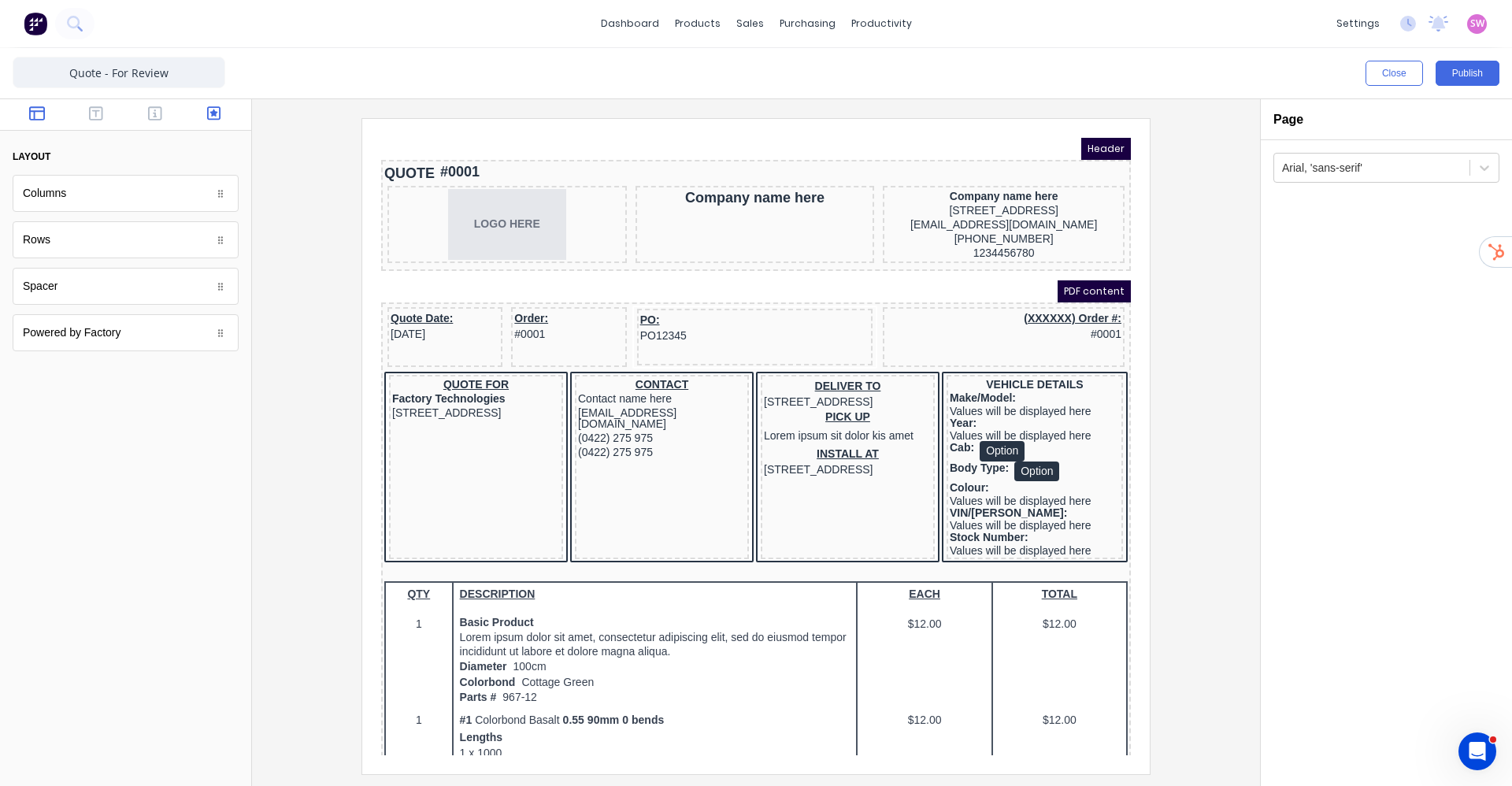
click at [218, 109] on icon "button" at bounding box center [215, 113] width 15 height 15
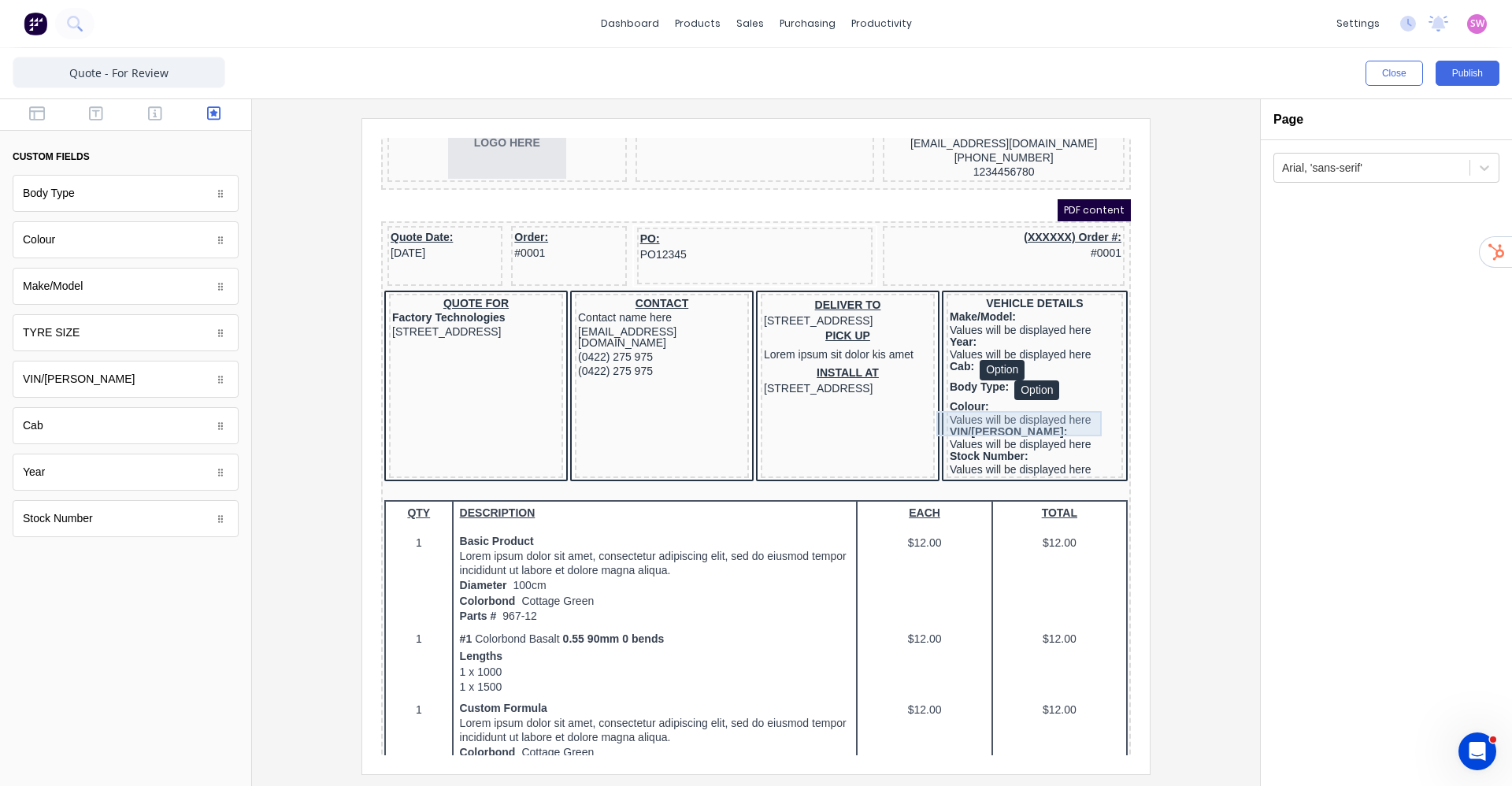
scroll to position [118, 0]
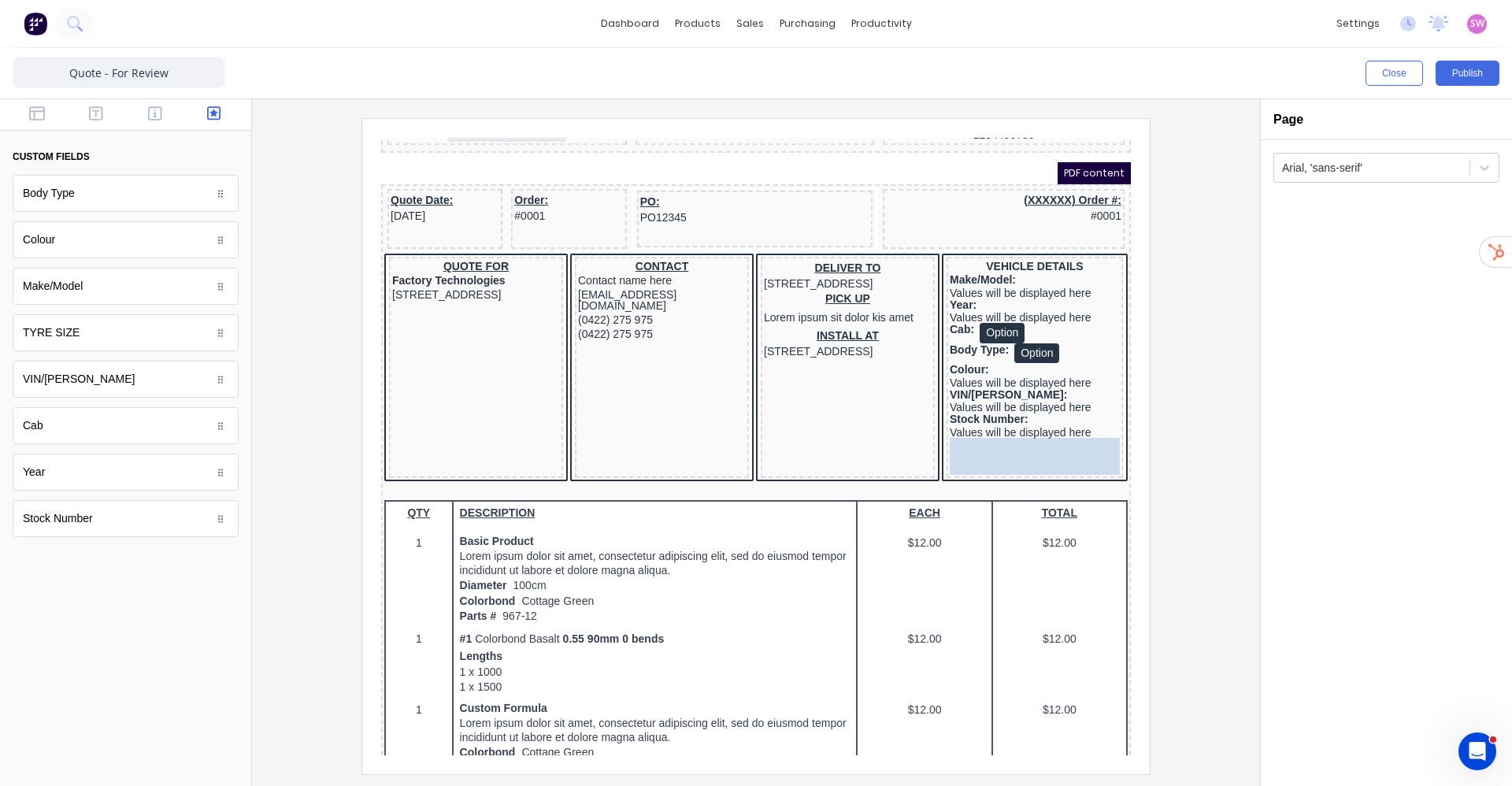
drag, startPoint x: 95, startPoint y: 343, endPoint x: 652, endPoint y: 327, distance: 557.2
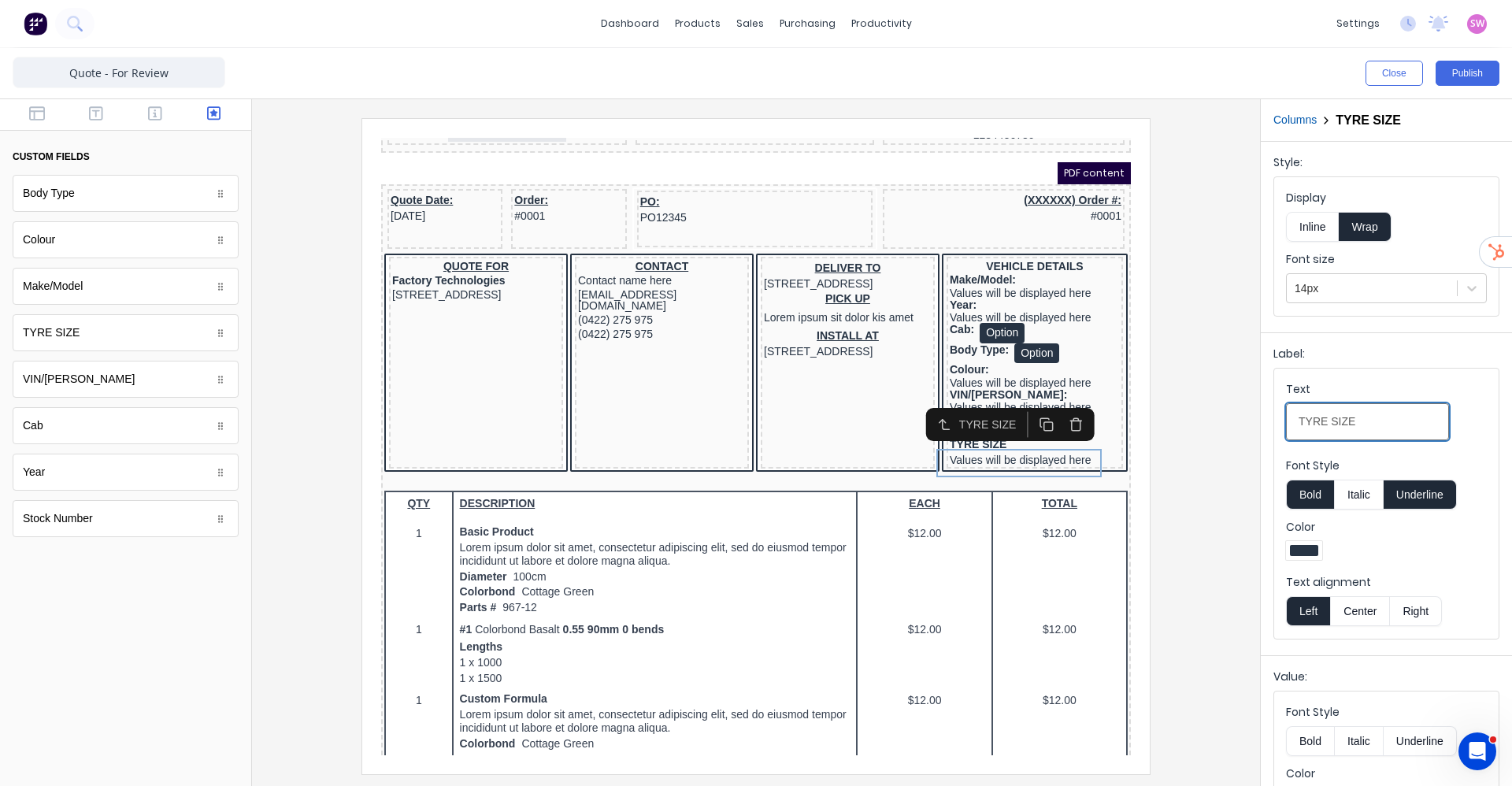
drag, startPoint x: 1357, startPoint y: 423, endPoint x: 1210, endPoint y: 432, distance: 147.3
click at [1216, 432] on div "Close Publish Components custom fields Body Type Body Type Colour Colour Make/M…" at bounding box center [756, 417] width 1512 height 738
type SIZE-textiphht1oqfwt84fkw5j3jan31uwyzv67bt1cxsyrmxgbm1gxtlp3yl75zssol-935b387f-71c1-4b73-9178-402cd307e31a_object_label_text "Tyre Size"
click at [1327, 226] on button "Inline" at bounding box center [1313, 226] width 53 height 30
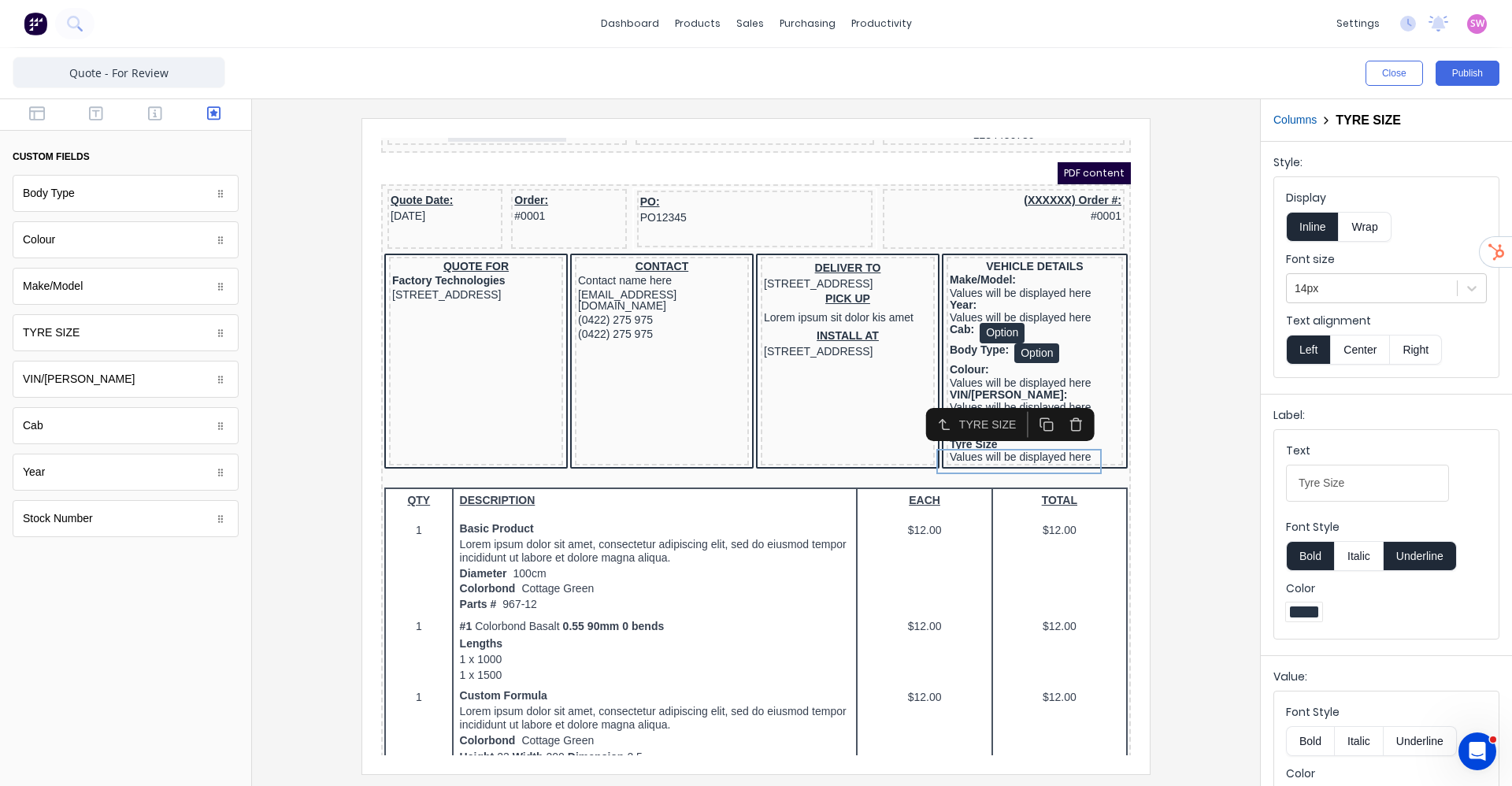
click at [1423, 556] on button "Underline" at bounding box center [1420, 555] width 74 height 30
click at [1202, 363] on div at bounding box center [756, 445] width 983 height 655
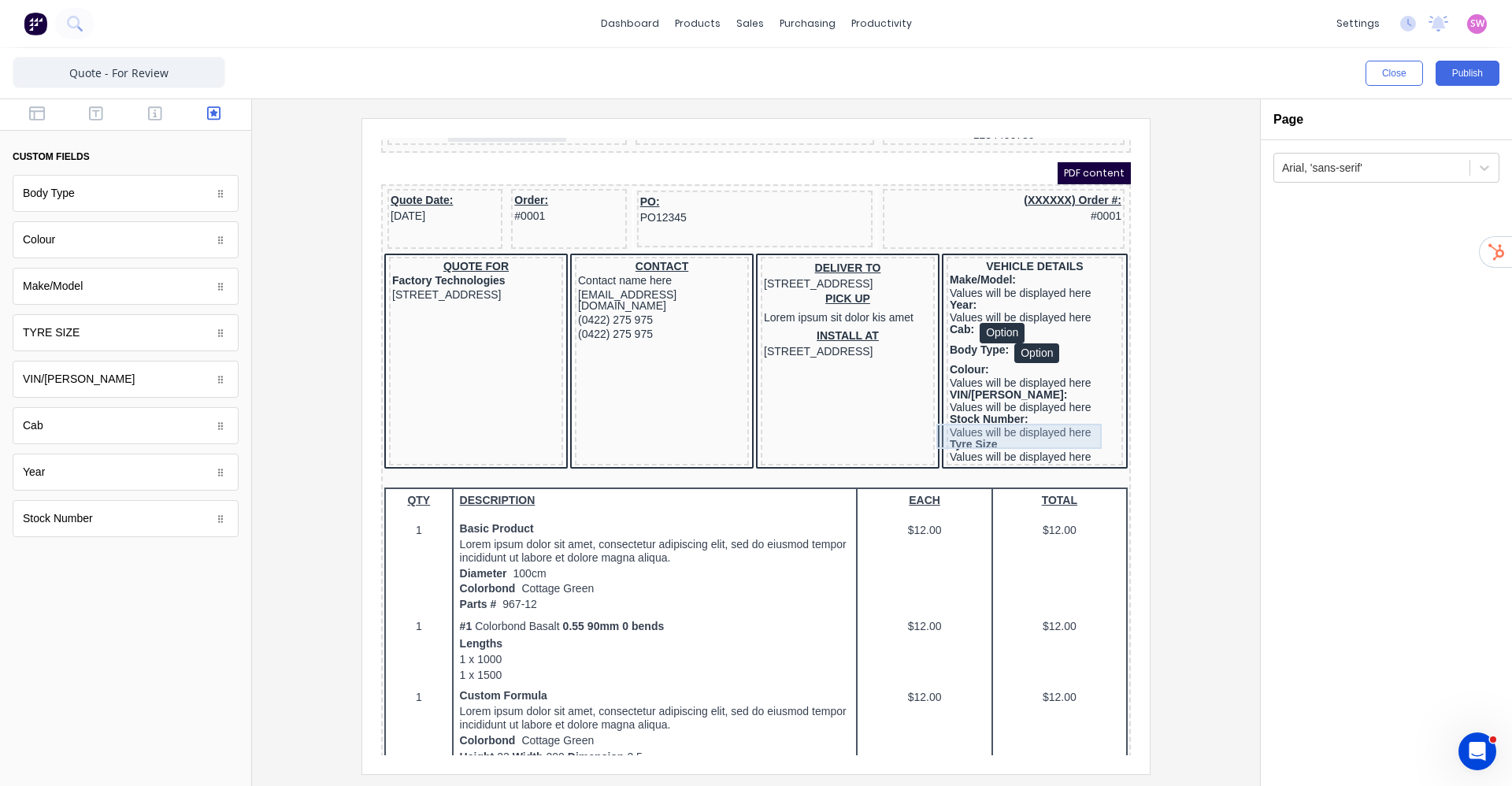
click at [1066, 413] on div "Stock Number: Values will be displayed here" at bounding box center [1016, 406] width 170 height 25
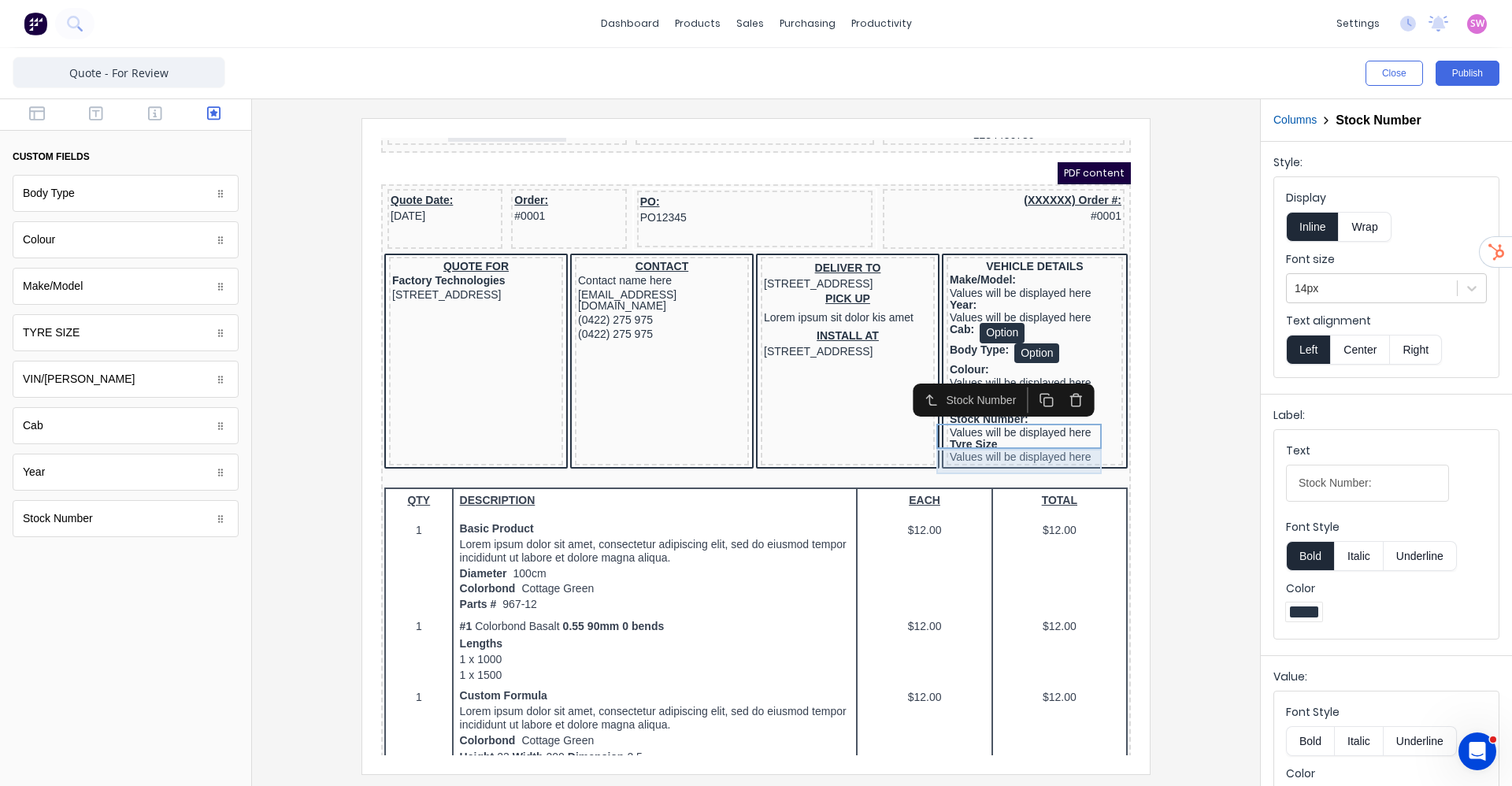
click at [1034, 444] on div "Tyre Size Values will be displayed here" at bounding box center [1016, 432] width 170 height 25
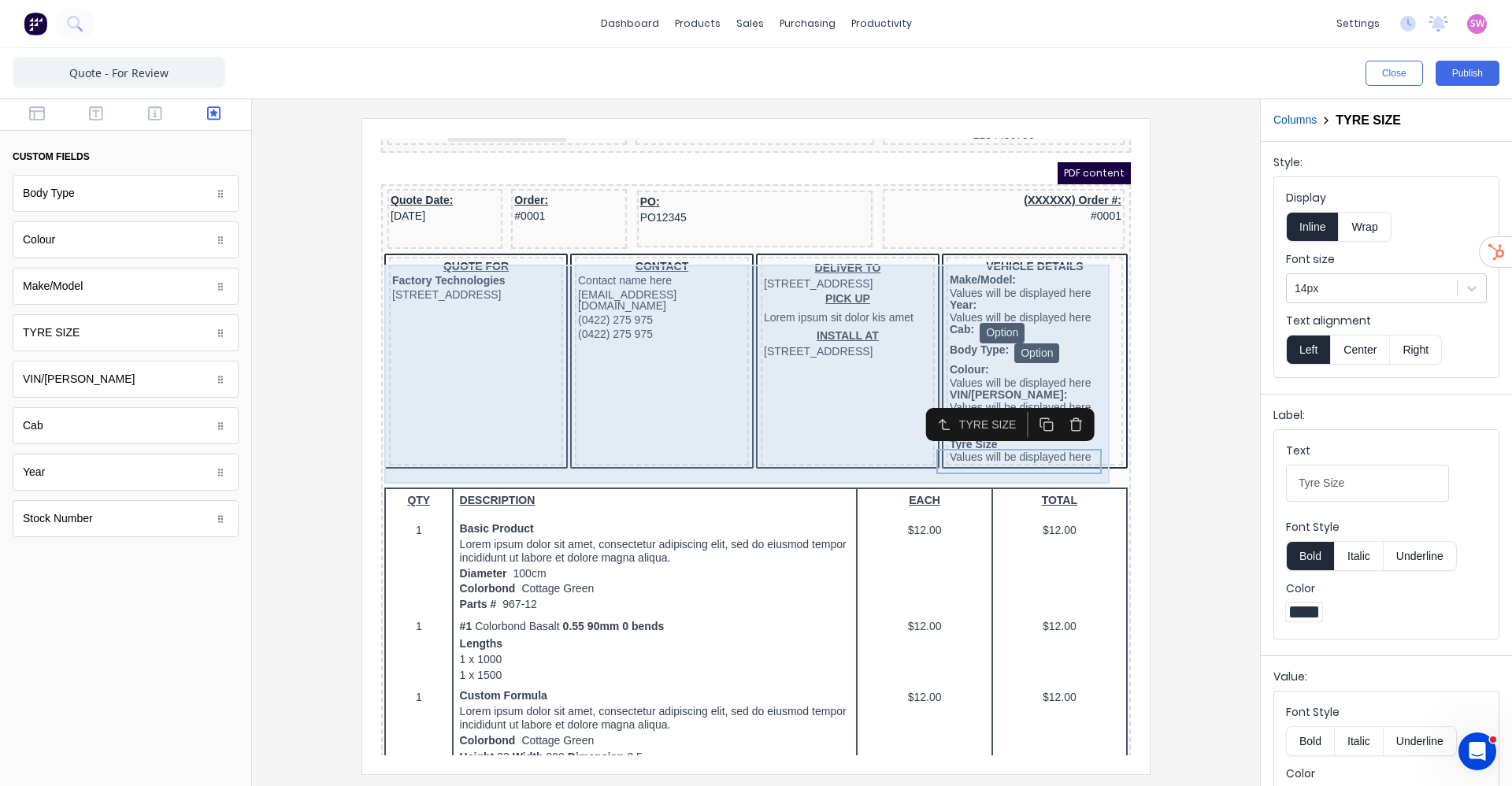
click at [877, 385] on div "DELIVER TO [STREET_ADDRESS] PICK UP Lorem ipsum sit dolor kis amet INSTALL AT […" at bounding box center [828, 343] width 174 height 209
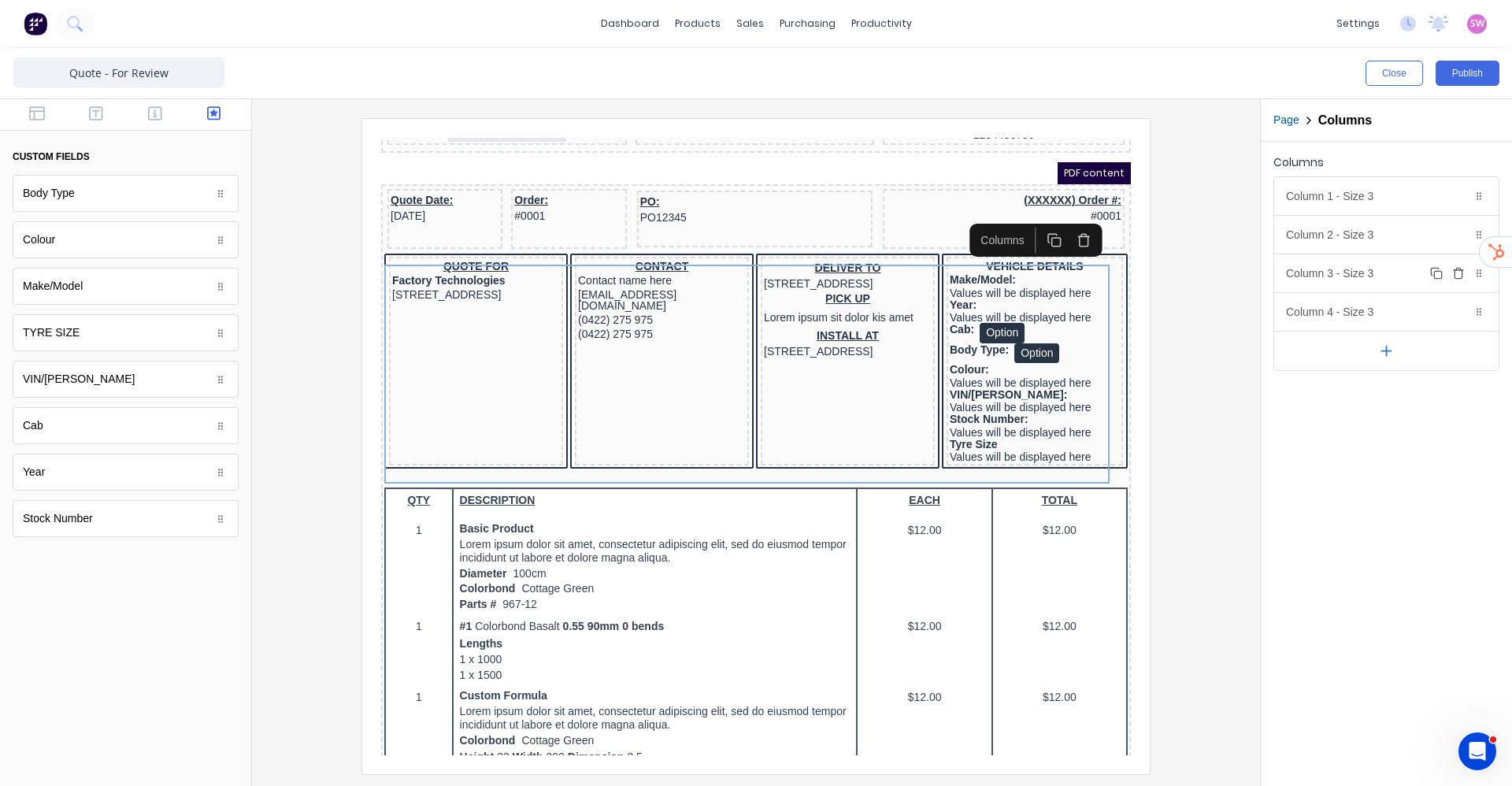
click at [1460, 274] on icon "button" at bounding box center [1458, 274] width 13 height 13
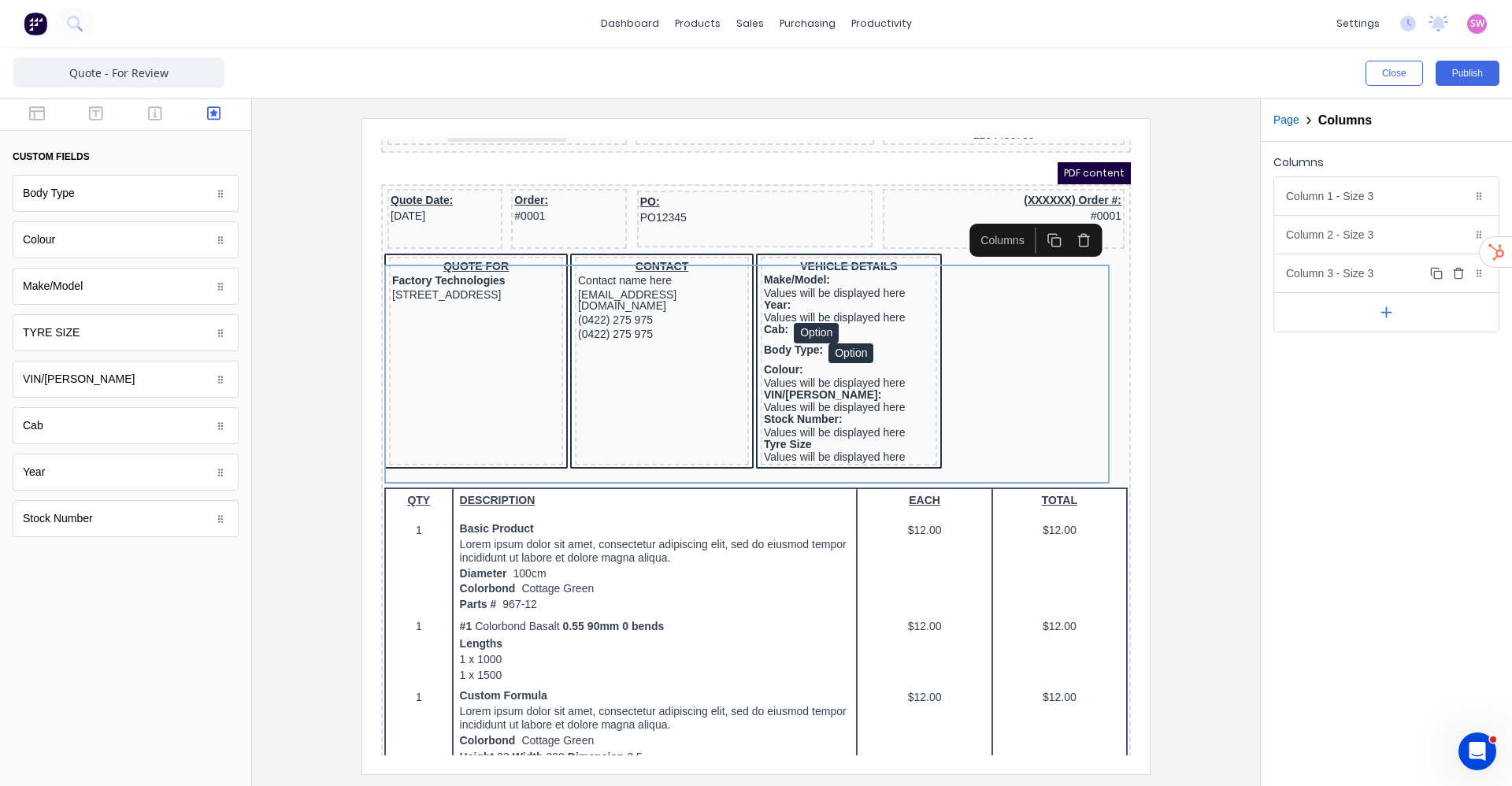
click at [1401, 270] on div "Column 3 - Size 3 Duplicate Delete" at bounding box center [1387, 274] width 225 height 38
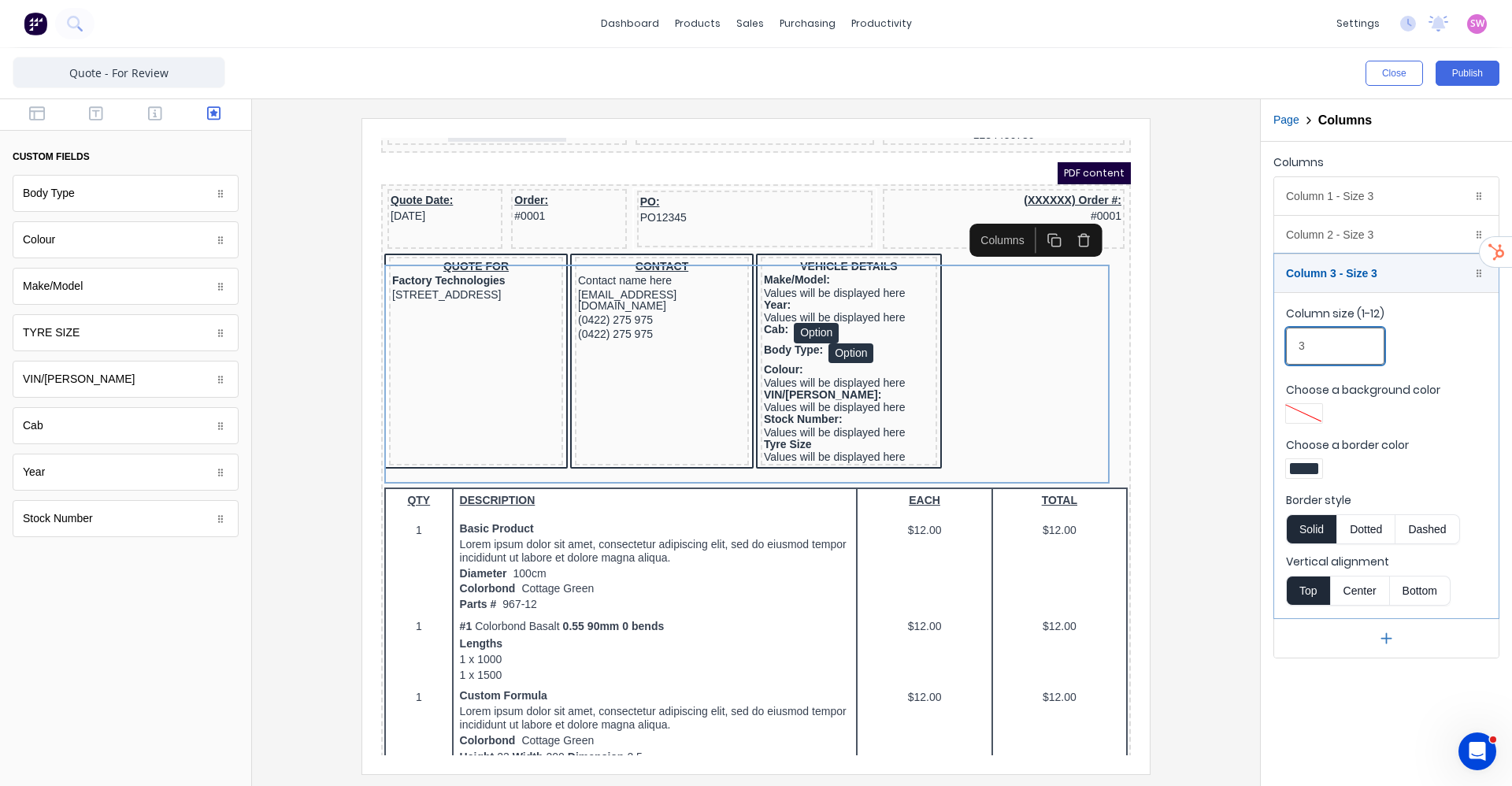
drag, startPoint x: 1343, startPoint y: 348, endPoint x: 1241, endPoint y: 358, distance: 102.5
click at [1245, 357] on div "Close Publish Components custom fields Body Type Body Type Colour Colour Make/M…" at bounding box center [756, 417] width 1512 height 738
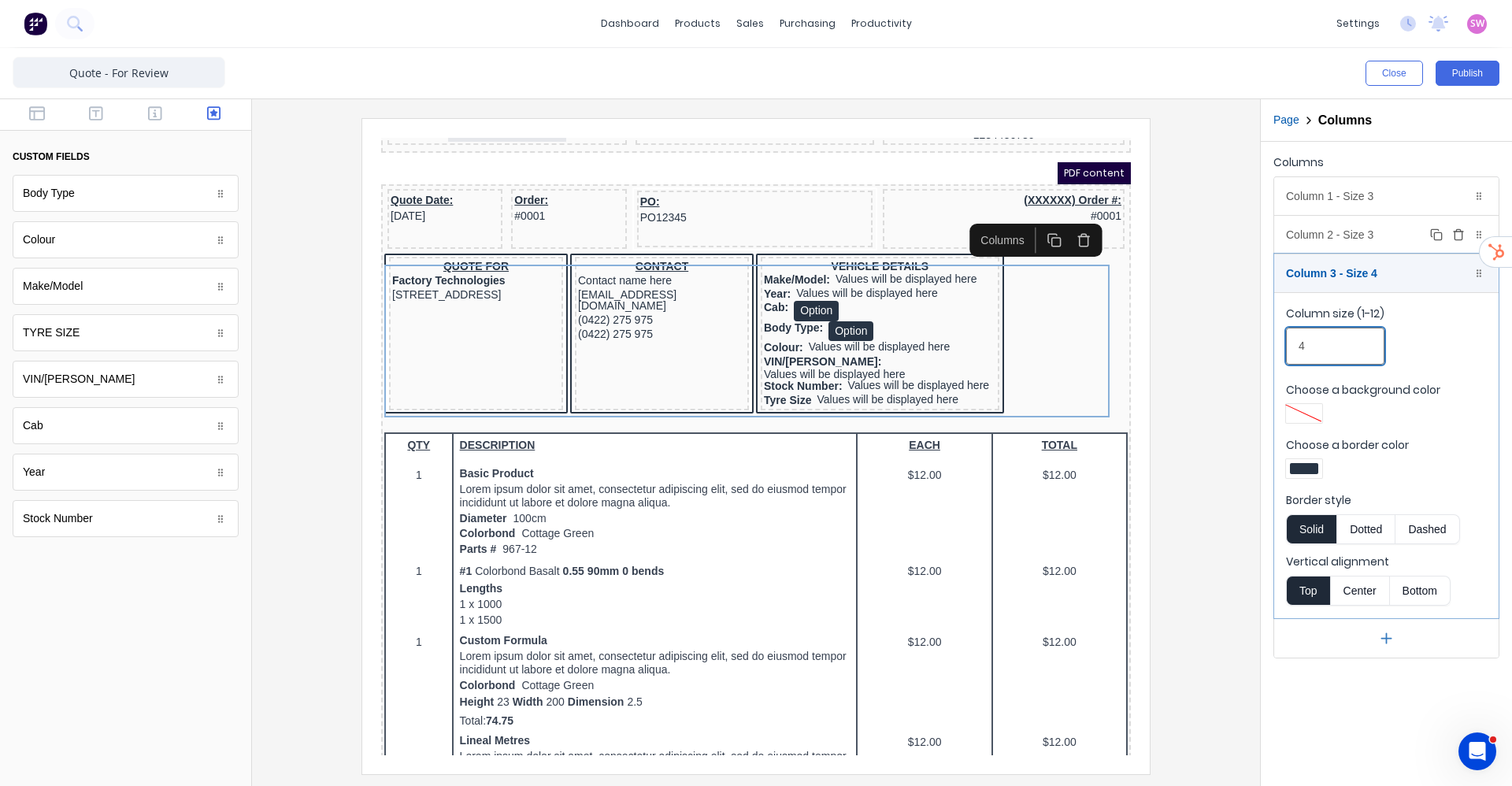
type input "4"
click at [1397, 228] on div "Column 2 - Size 3 Duplicate Delete" at bounding box center [1387, 234] width 225 height 38
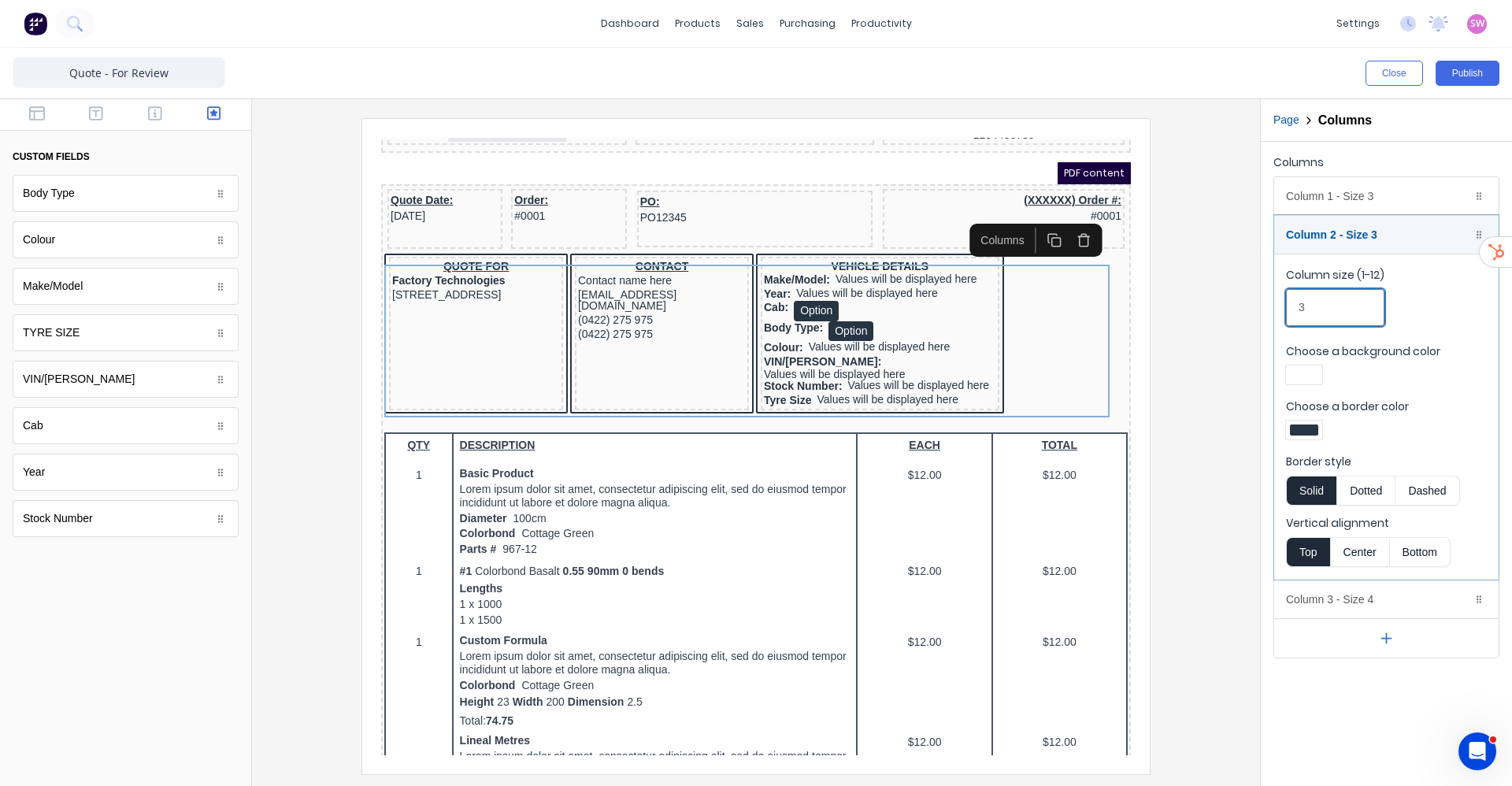
click at [1241, 305] on div "Close Publish Components custom fields Body Type Body Type Colour Colour Make/M…" at bounding box center [756, 417] width 1512 height 738
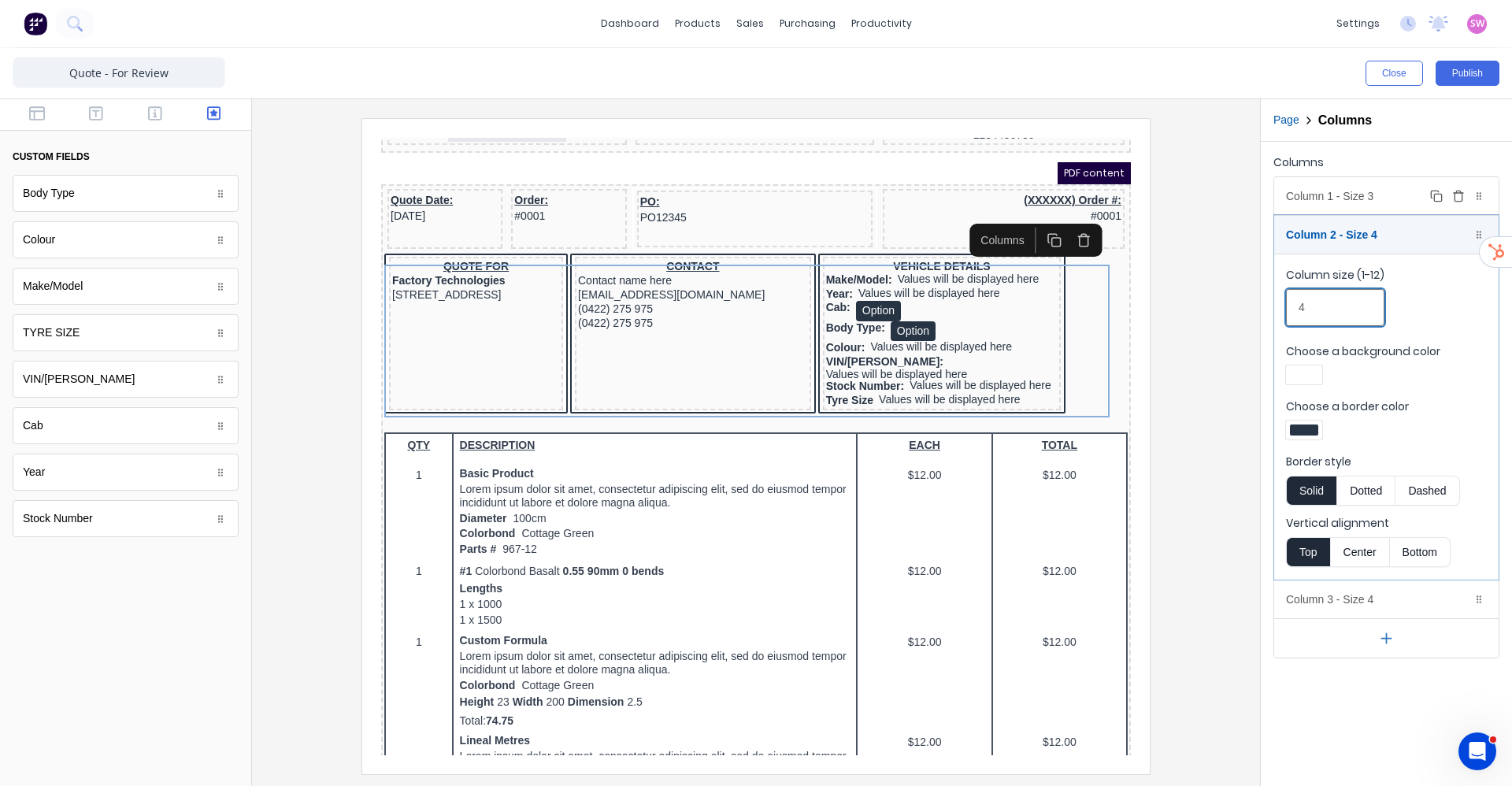
type input "4"
click at [1400, 203] on div "Column 1 - Size 3 Duplicate Delete" at bounding box center [1387, 196] width 225 height 38
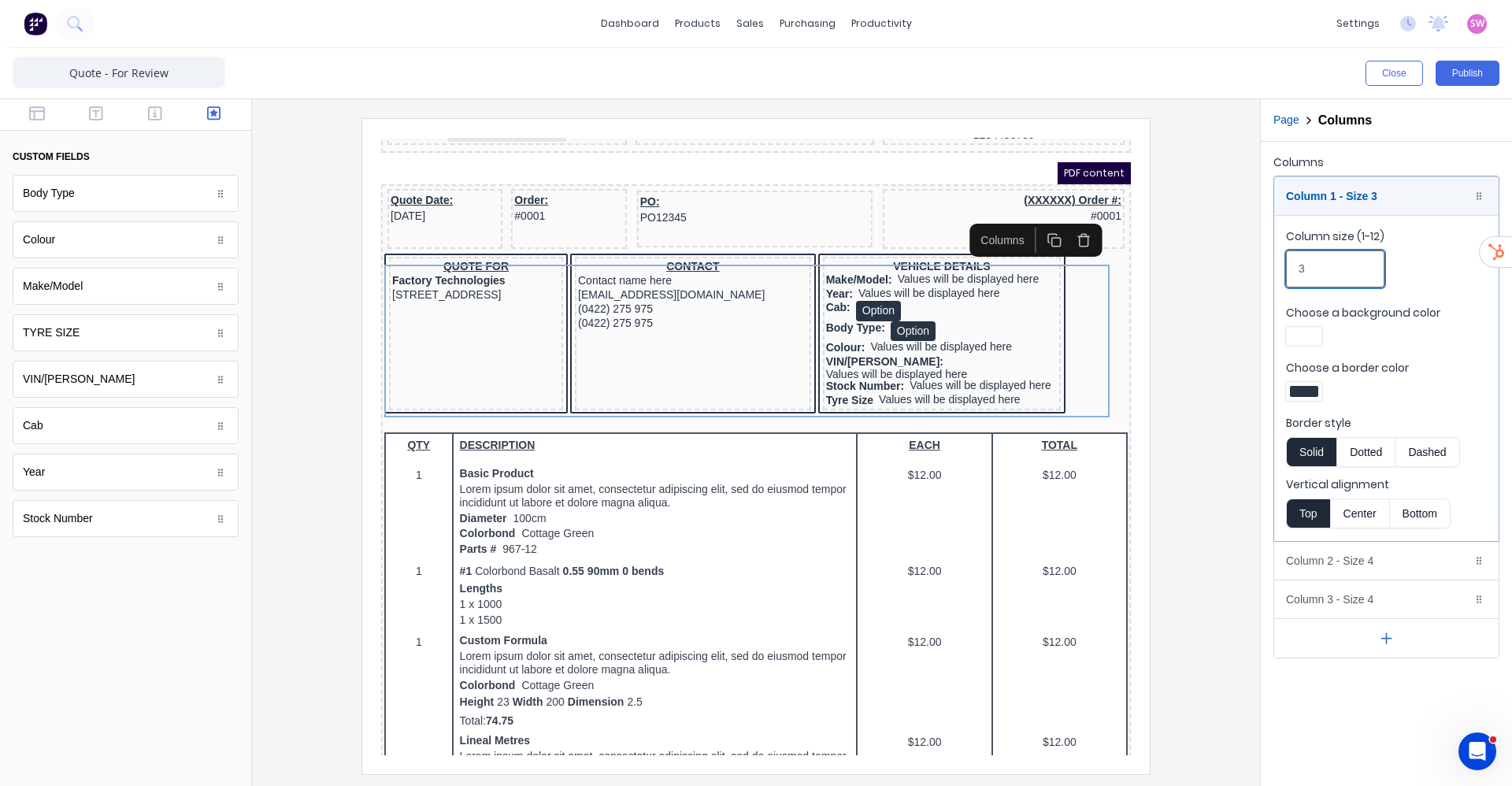
drag, startPoint x: 1336, startPoint y: 280, endPoint x: 1261, endPoint y: 281, distance: 75.0
click at [1262, 281] on div "Columns Column 1 - Size 3 Duplicate Delete Column size (1-12) 3 Choose a backgr…" at bounding box center [1387, 404] width 251 height 526
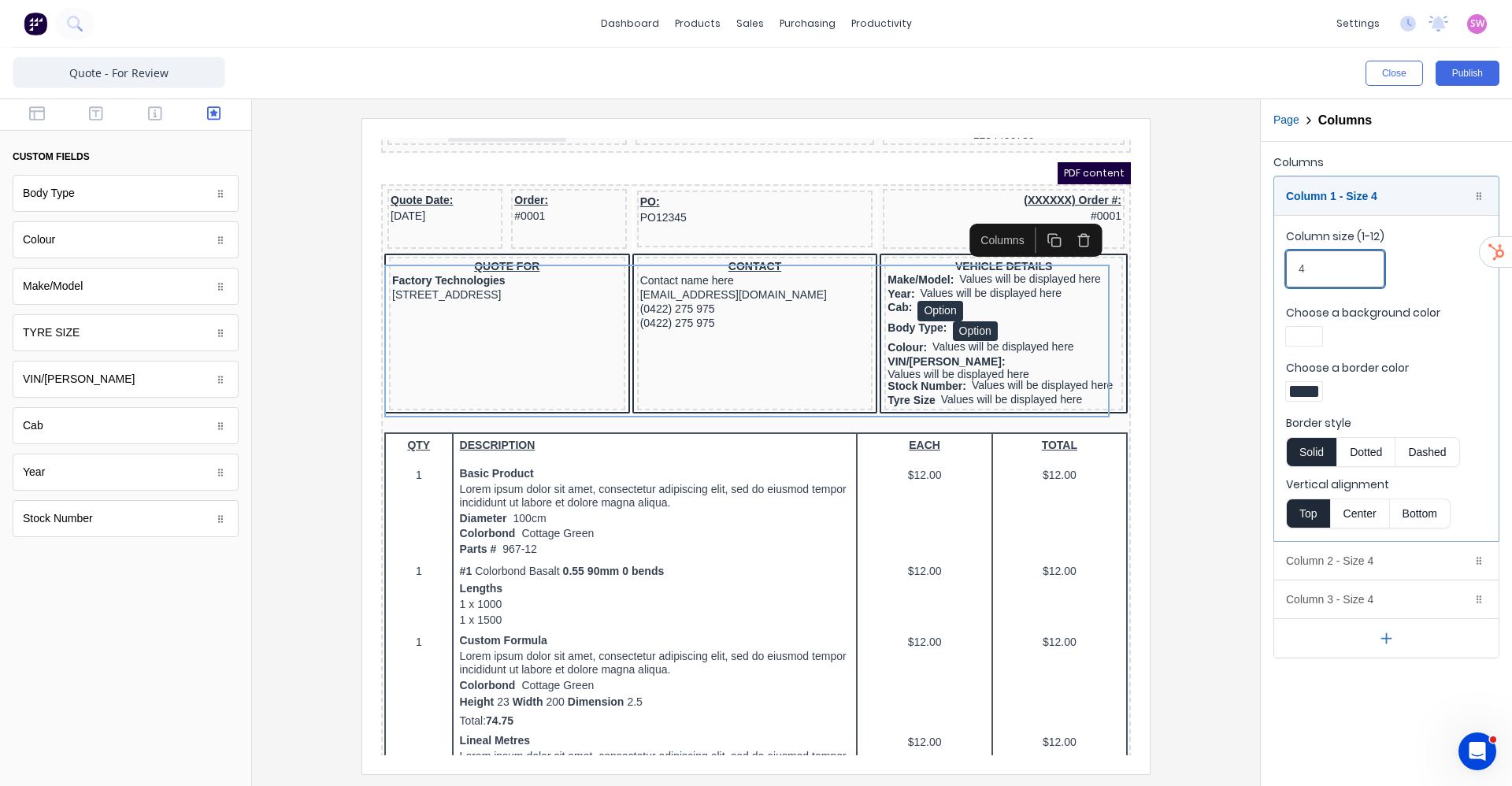
type input "4"
click at [1247, 79] on div "Close Publish" at bounding box center [1134, 74] width 731 height 25
click at [1471, 73] on button "Publish" at bounding box center [1467, 74] width 64 height 25
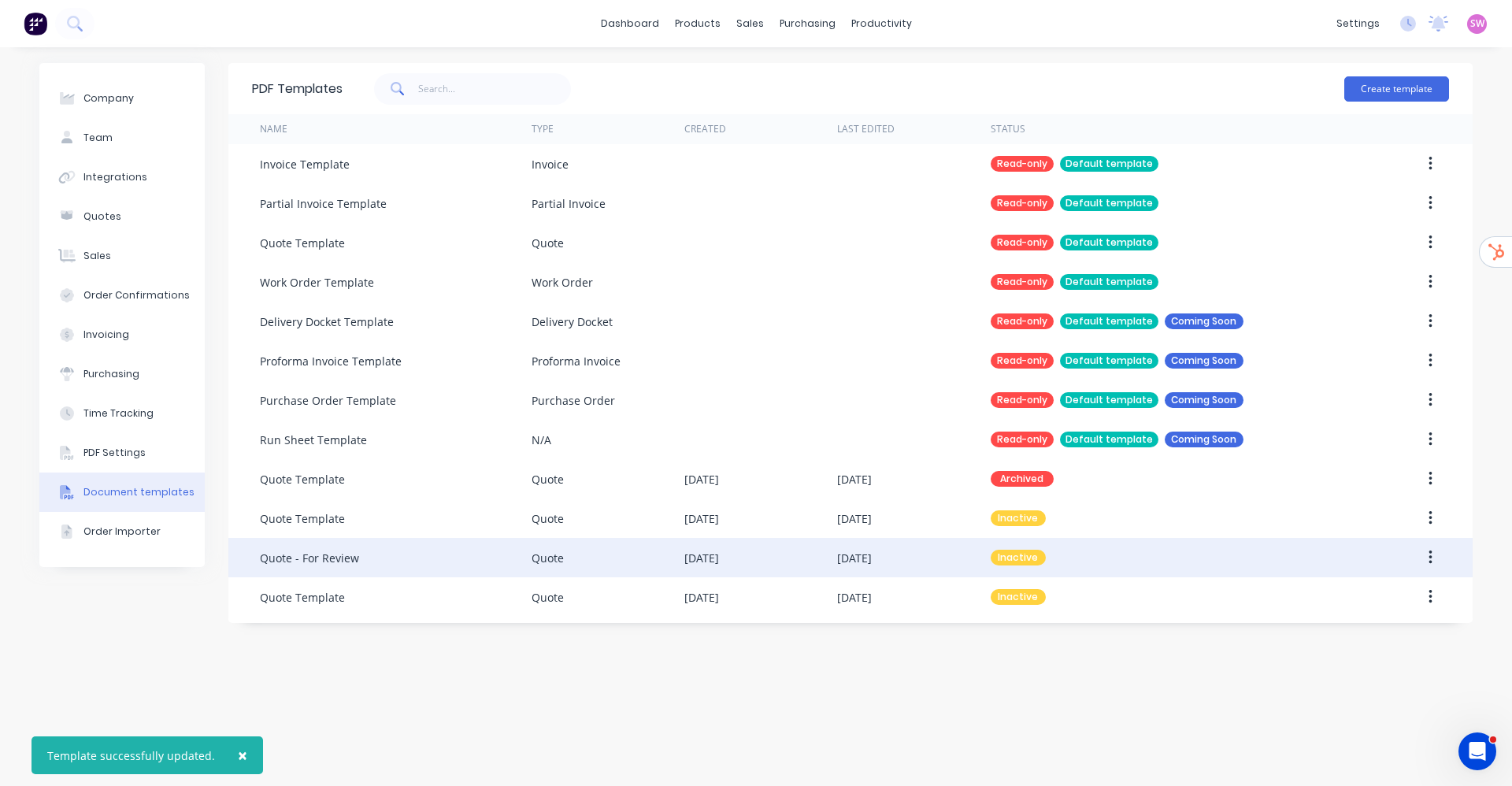
click at [1434, 554] on button "button" at bounding box center [1430, 557] width 37 height 28
click at [1367, 632] on div "Make default" at bounding box center [1374, 630] width 121 height 23
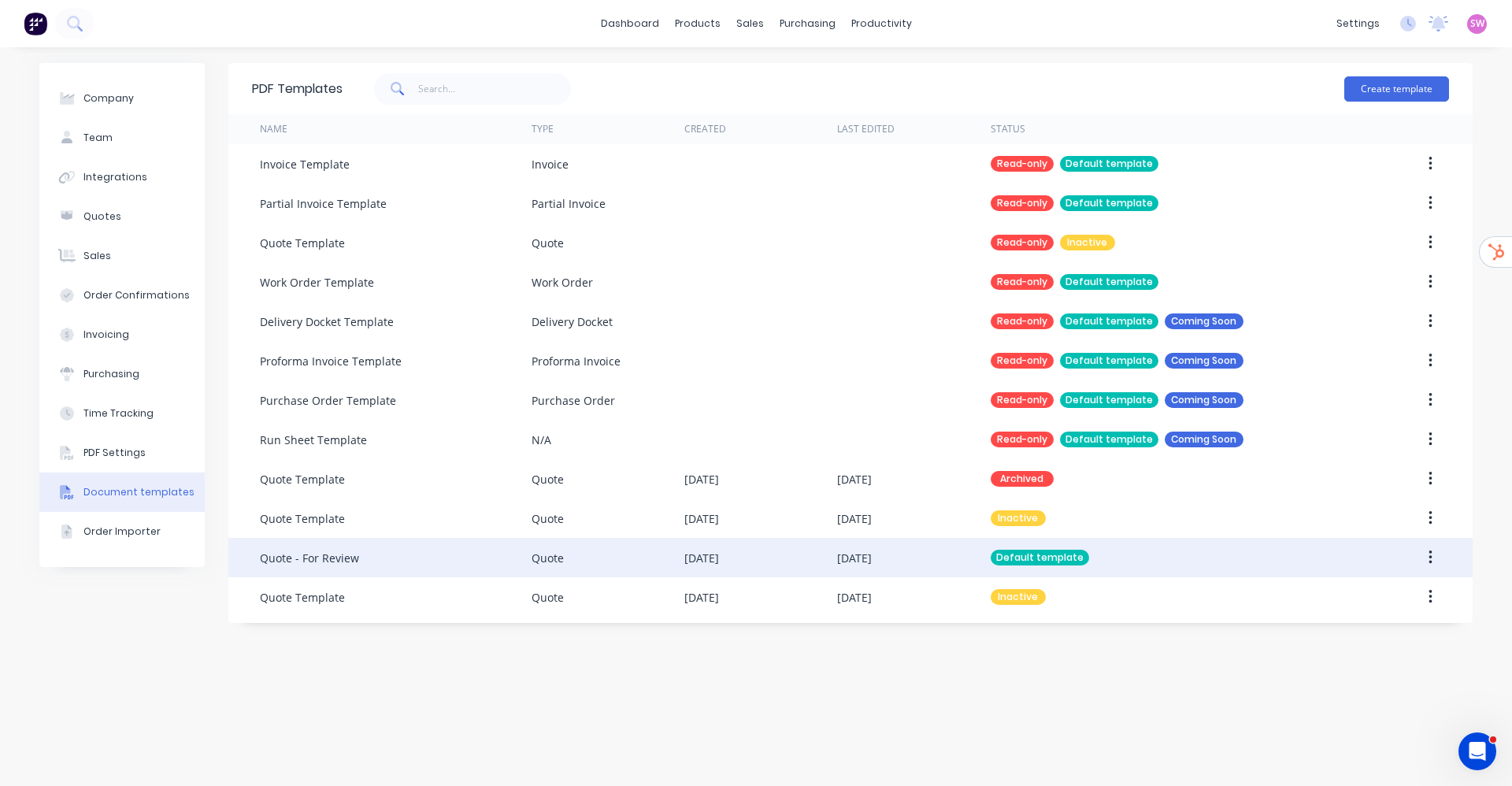
click at [1073, 704] on div "PDF Templates Create template Name Type Created Last Edited Status Invoice Temp…" at bounding box center [850, 416] width 1245 height 707
click at [1085, 543] on div "Default template" at bounding box center [1169, 557] width 356 height 39
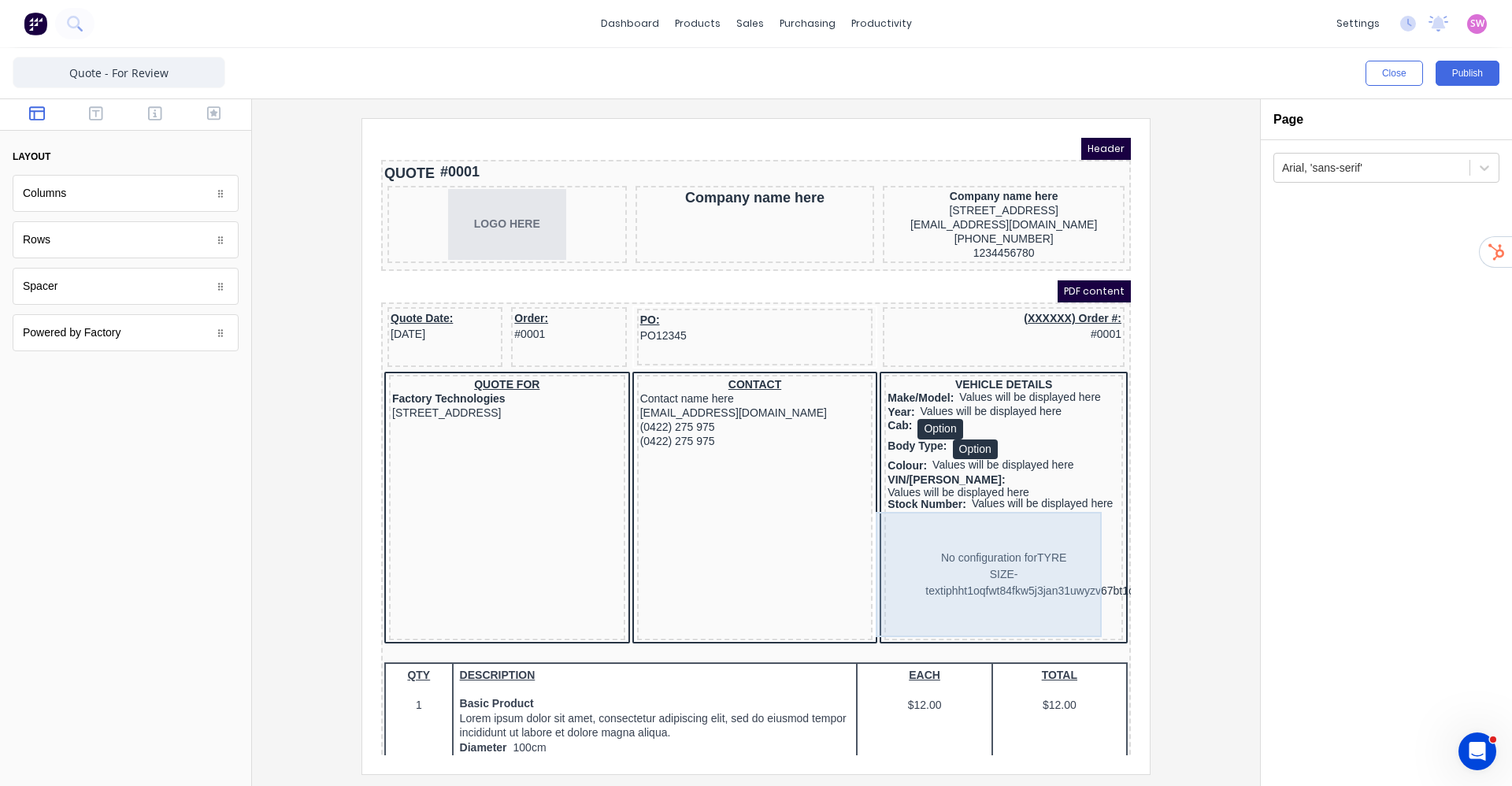
click at [1005, 529] on div "No configuration for TYRE SIZE-textiphht1oqfwt84fkw5j3jan31uwyzv67bt1cxsyrmxgbm…" at bounding box center [986, 555] width 233 height 125
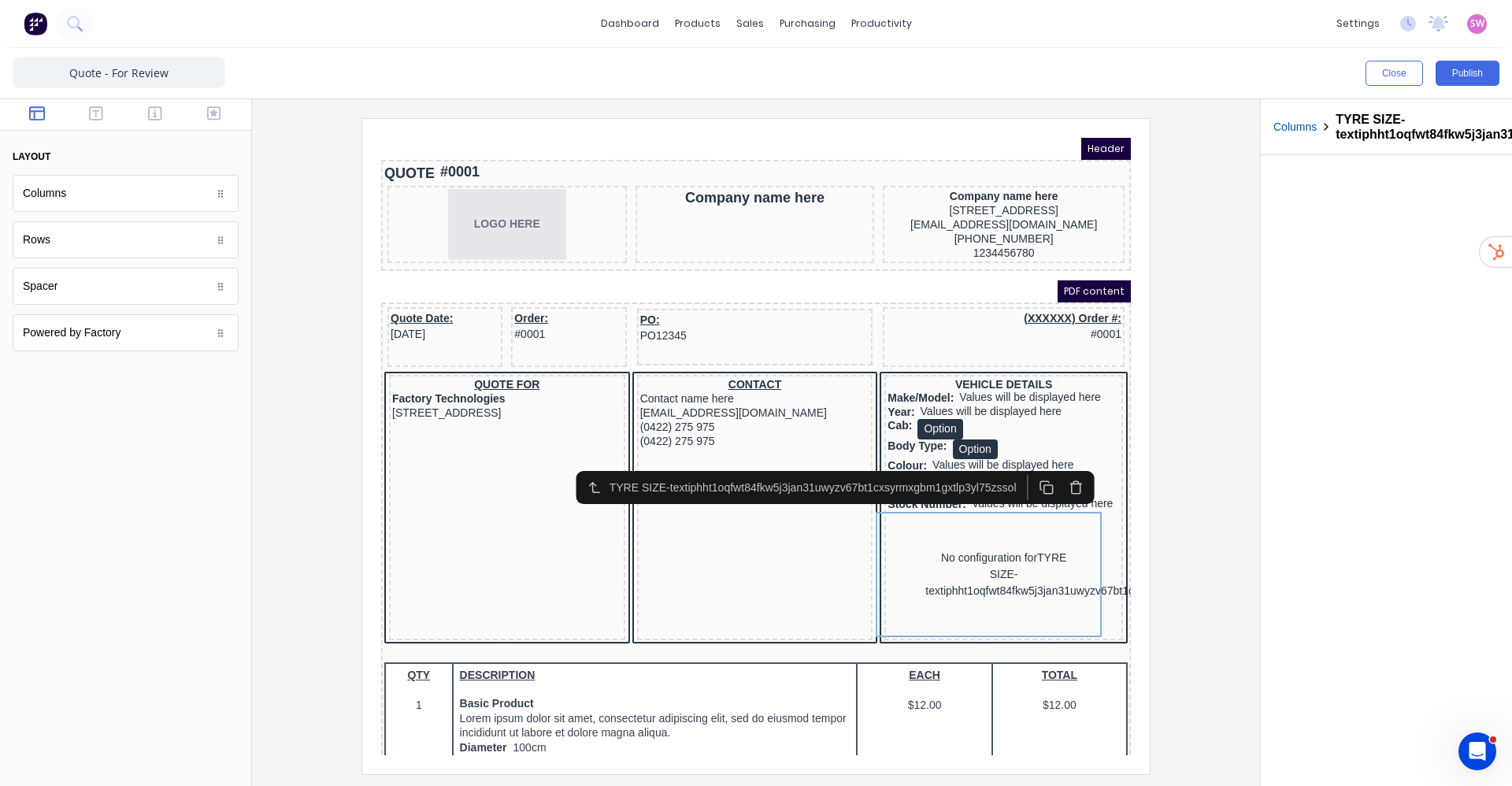
click at [1057, 473] on icon "button" at bounding box center [1057, 469] width 15 height 15
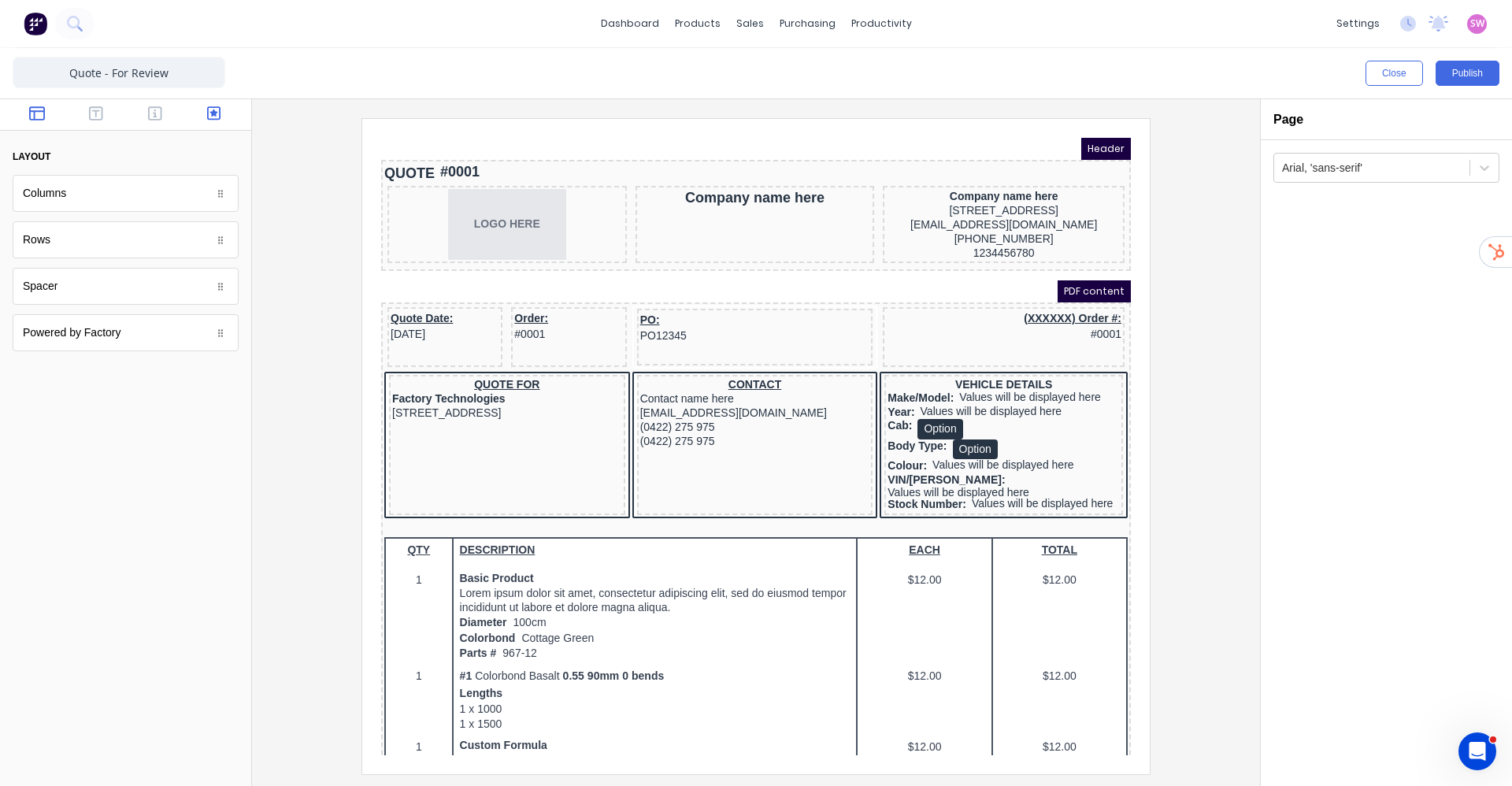
click at [220, 112] on icon "button" at bounding box center [215, 114] width 15 height 15
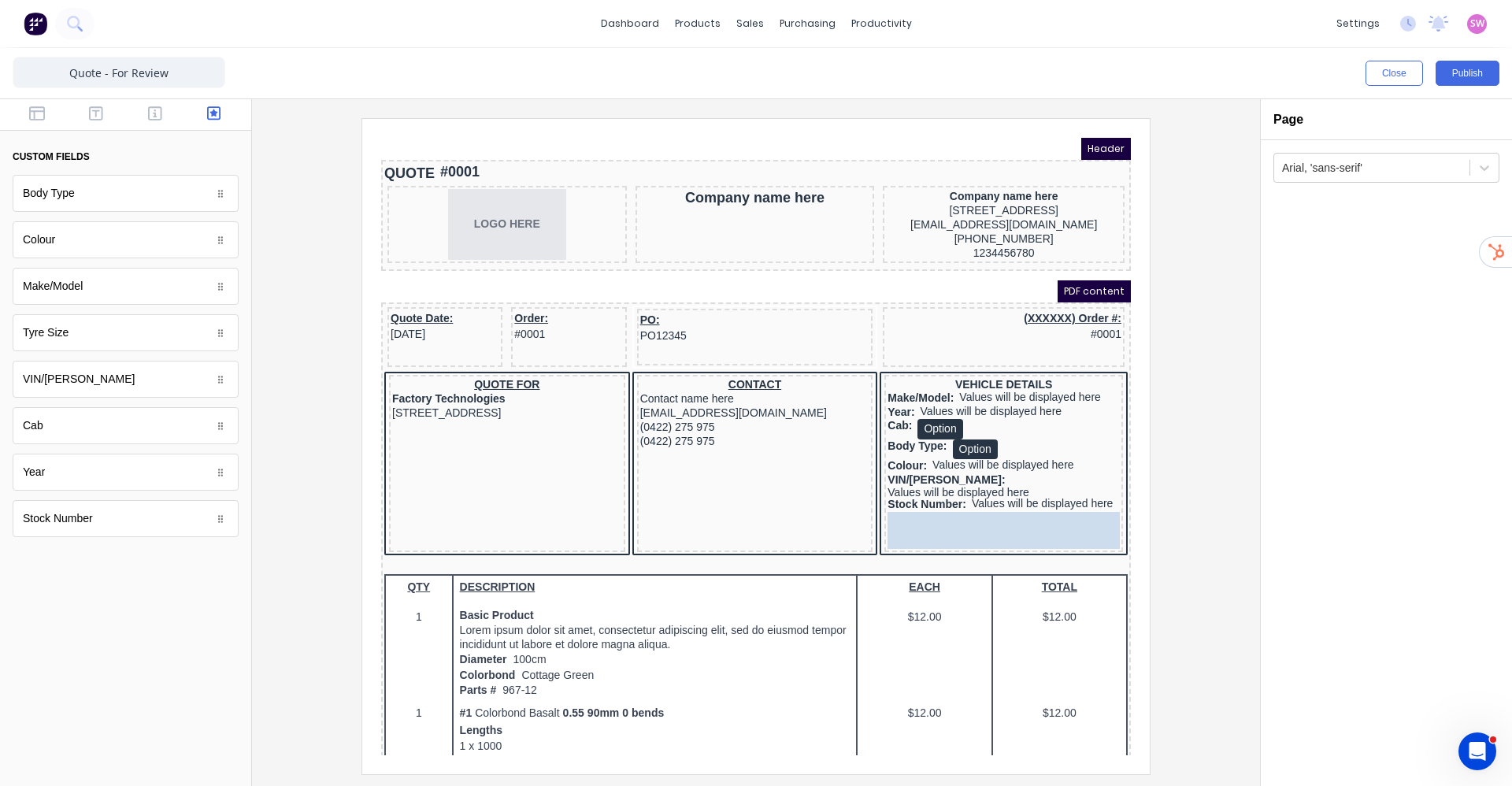
drag, startPoint x: 79, startPoint y: 332, endPoint x: 970, endPoint y: 503, distance: 907.3
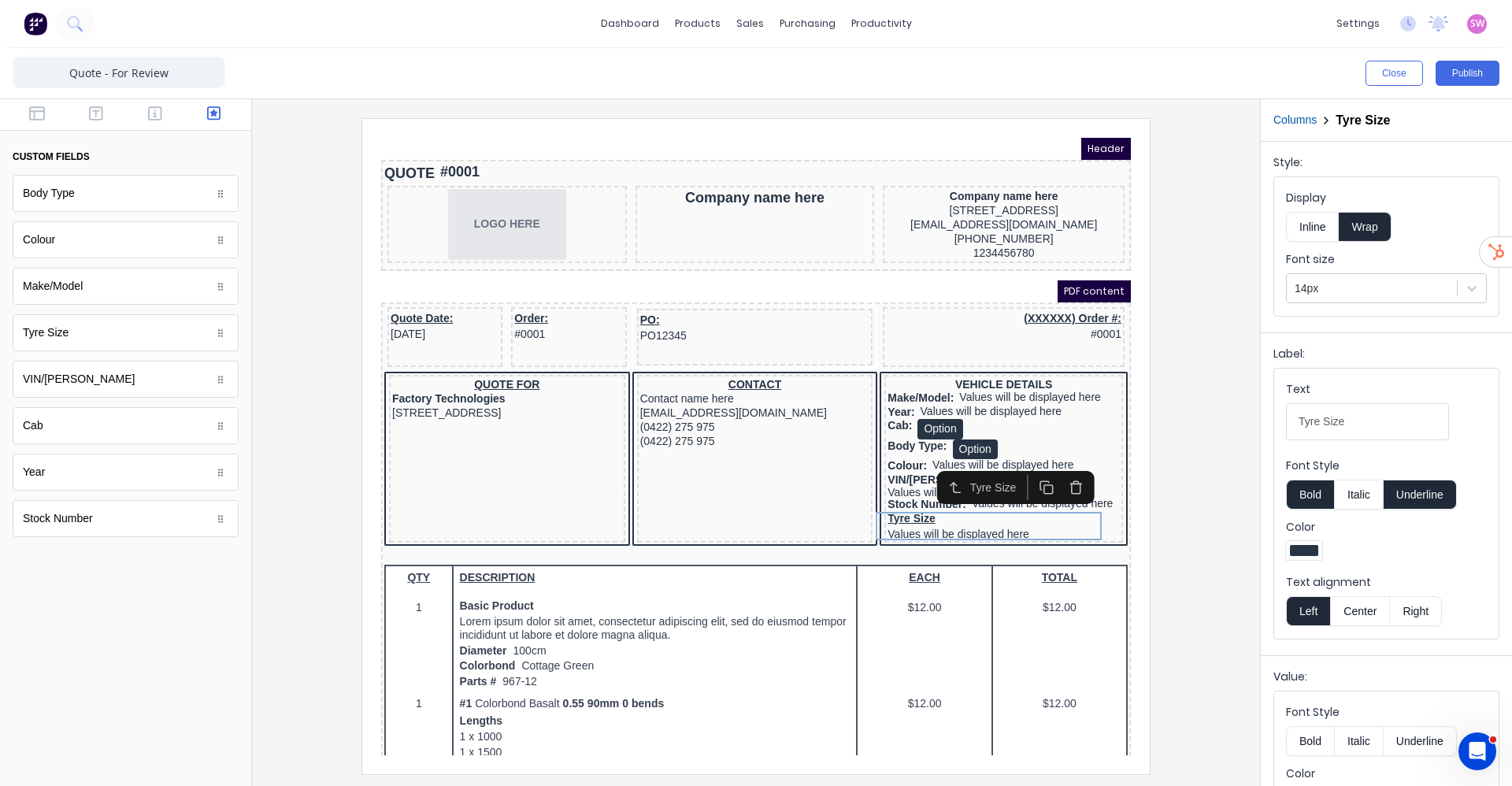
click at [1327, 222] on button "Inline" at bounding box center [1313, 226] width 53 height 30
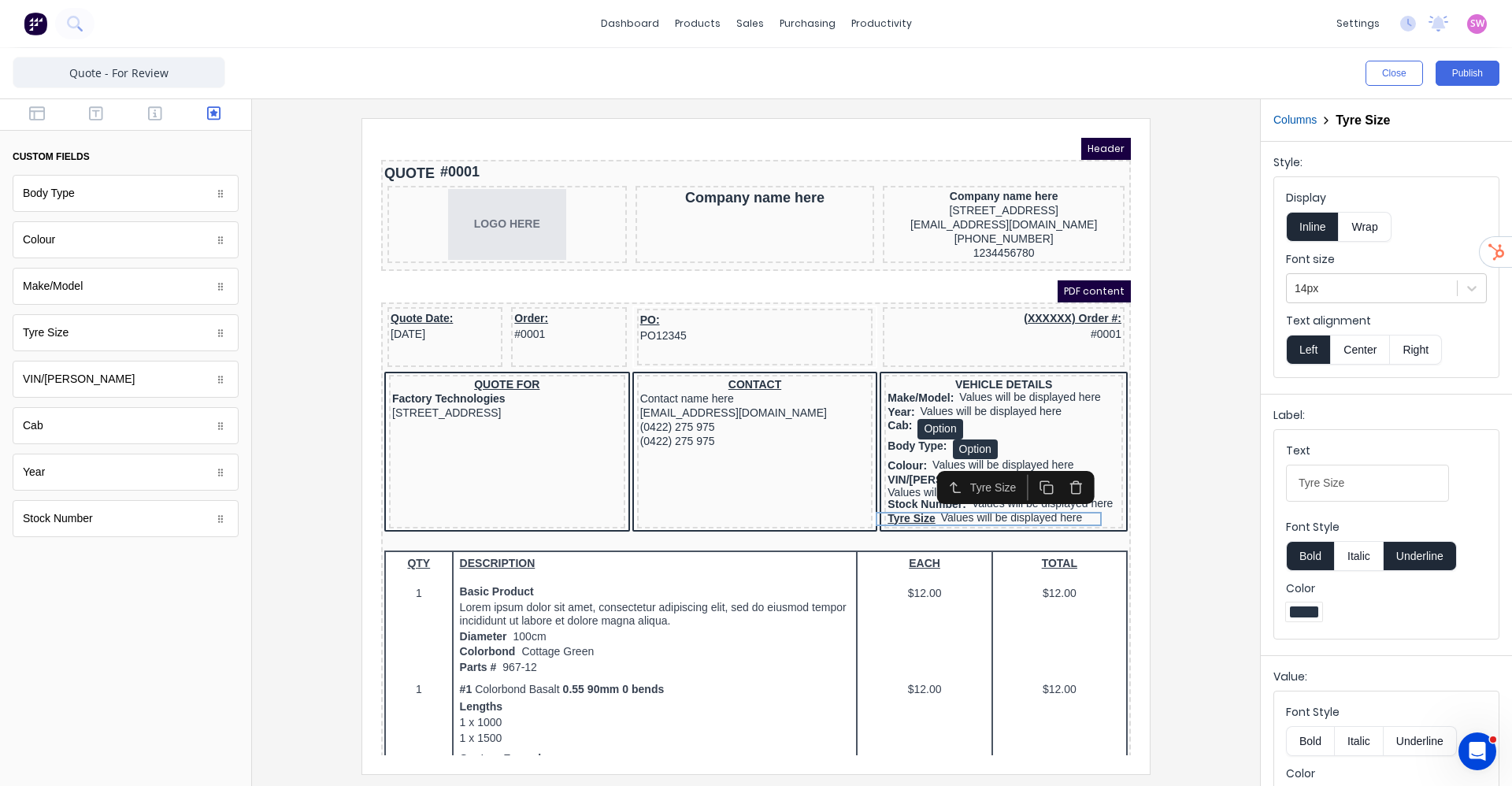
click at [1433, 543] on button "Underline" at bounding box center [1420, 555] width 74 height 30
click at [1376, 486] on Size-textiphht1oqfwt84fkw5j3jan31uwyzv67bt1cxsyrmxgbm1gxtlp3yl75zssol-98408523-b14b-4e84-b6d7-583b477feb50_object_label_text "Tyre Size" at bounding box center [1367, 483] width 163 height 37
type Size-textiphht1oqfwt84fkw5j3jan31uwyzv67bt1cxsyrmxgbm1gxtlp3yl75zssol-98408523-b14b-4e84-b6d7-583b477feb50_object_label_text "Tyre Size:"
click at [1457, 63] on button "Publish" at bounding box center [1467, 74] width 64 height 25
